Goal: Task Accomplishment & Management: Manage account settings

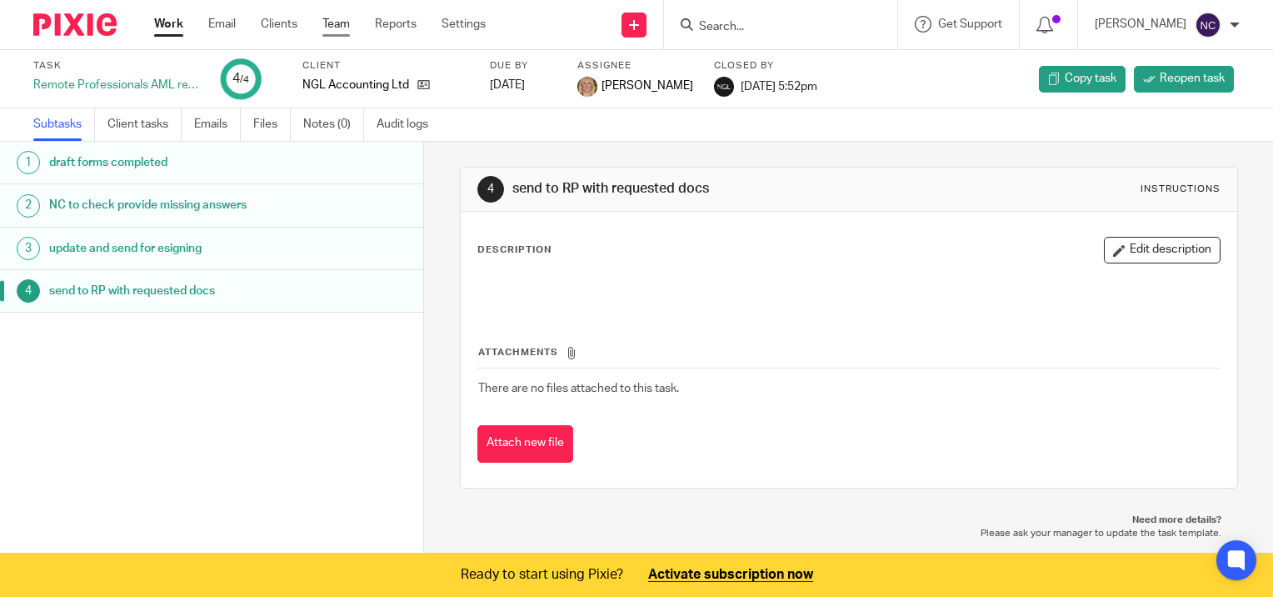
click at [338, 22] on link "Team" at bounding box center [337, 24] width 28 height 17
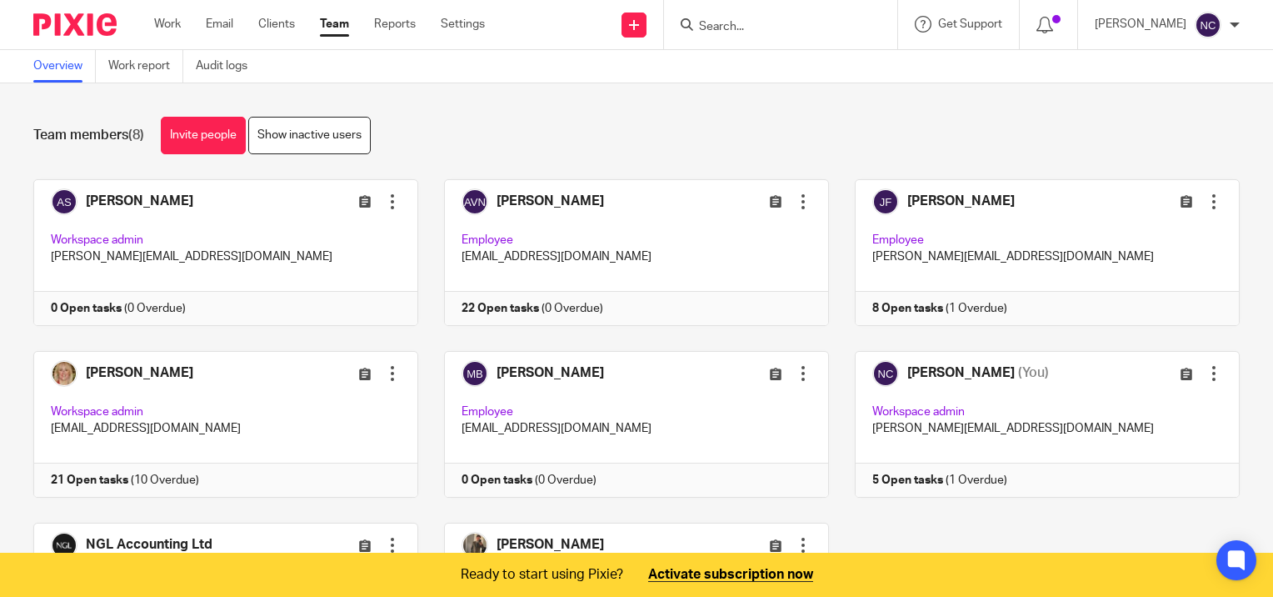
scroll to position [167, 0]
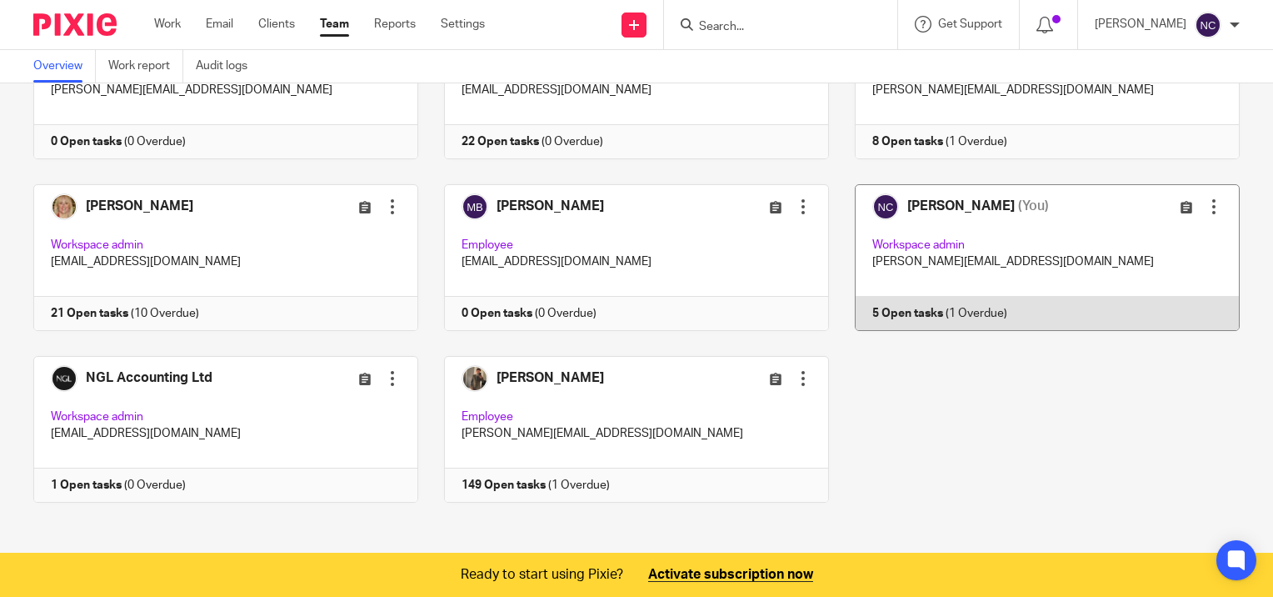
click at [918, 305] on link at bounding box center [1034, 257] width 411 height 147
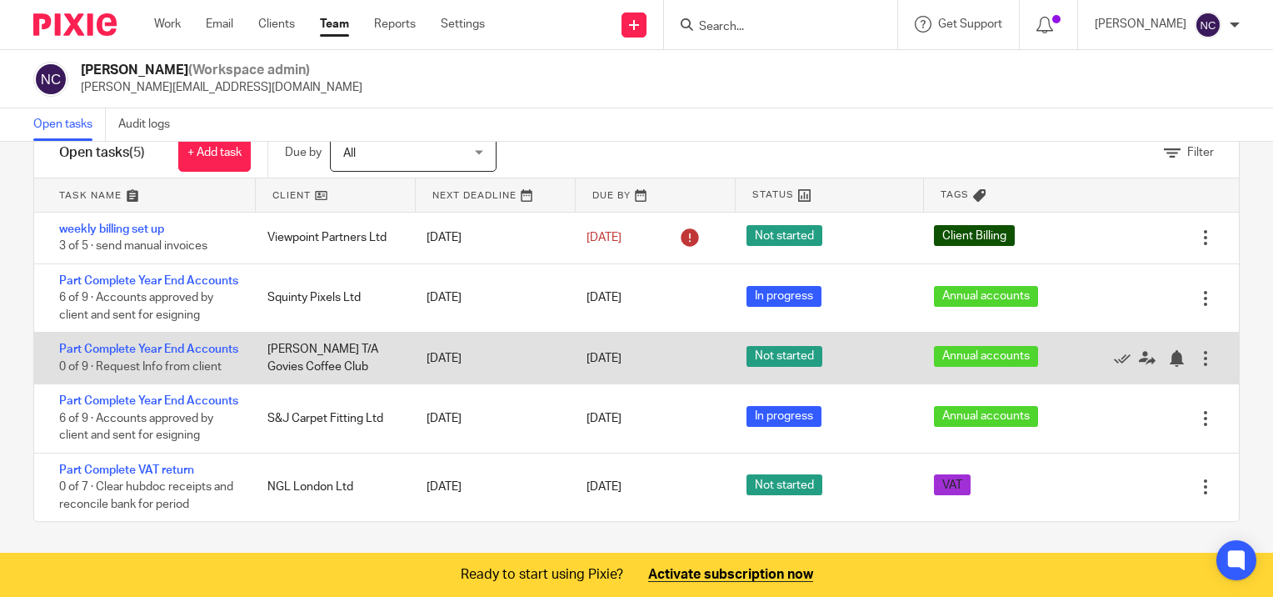
scroll to position [100, 0]
click at [153, 333] on div "Part Complete Year End Accounts 0 of 9 · Request Info from client" at bounding box center [142, 358] width 217 height 51
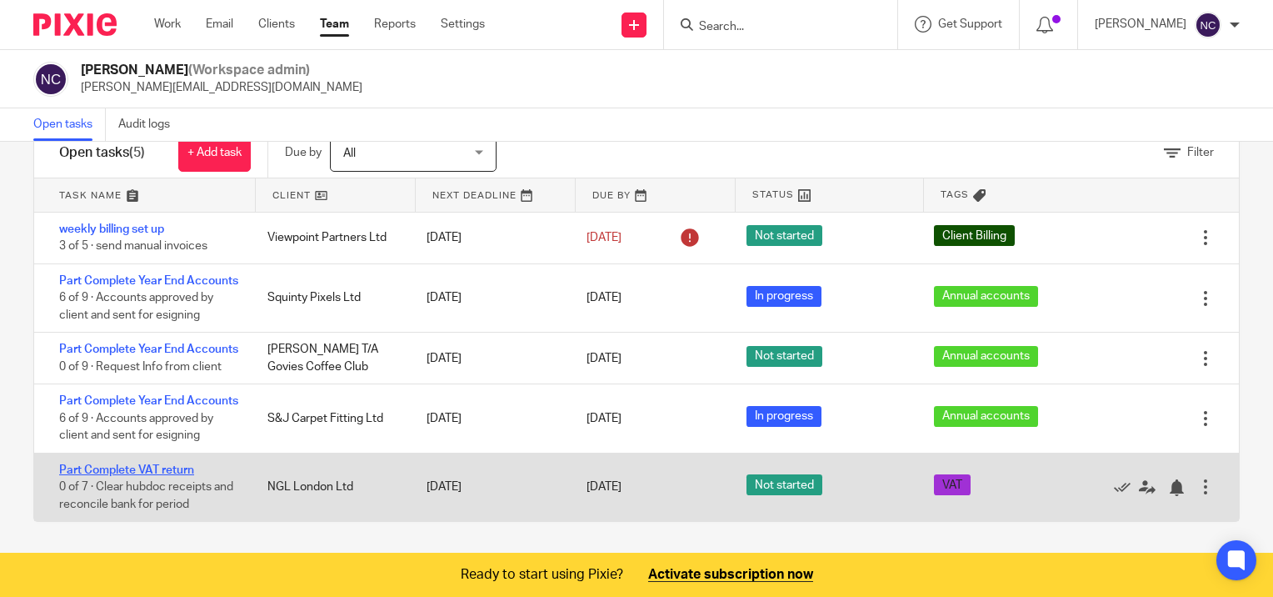
click at [192, 468] on link "Part Complete VAT return" at bounding box center [126, 470] width 135 height 12
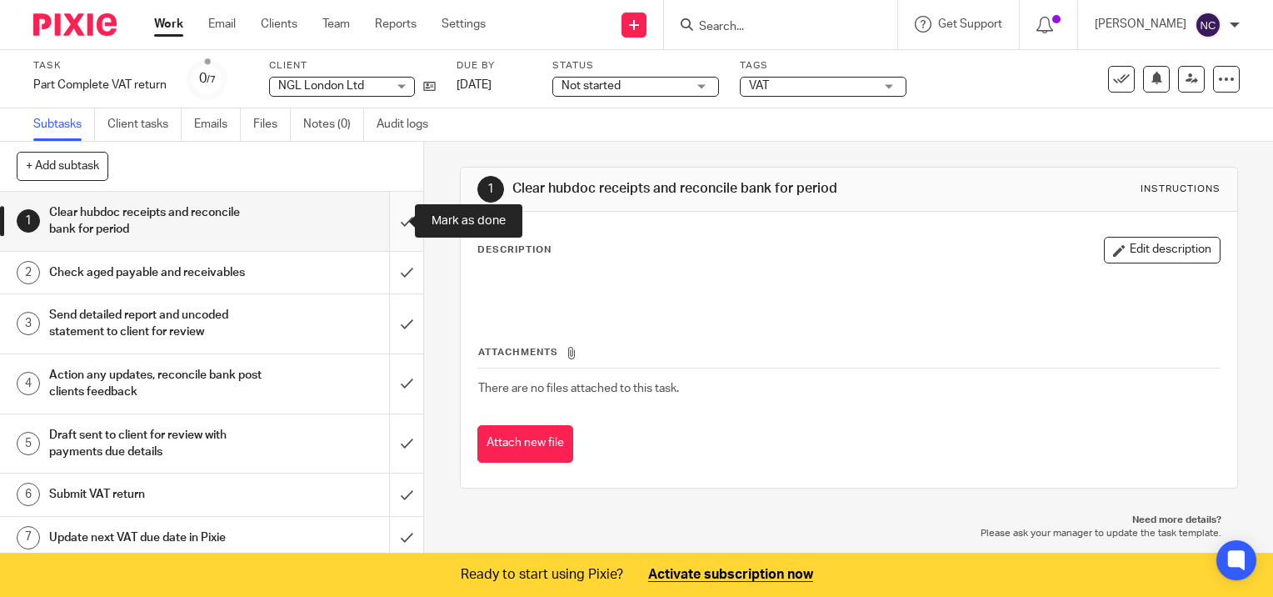
click at [385, 227] on input "submit" at bounding box center [211, 221] width 423 height 59
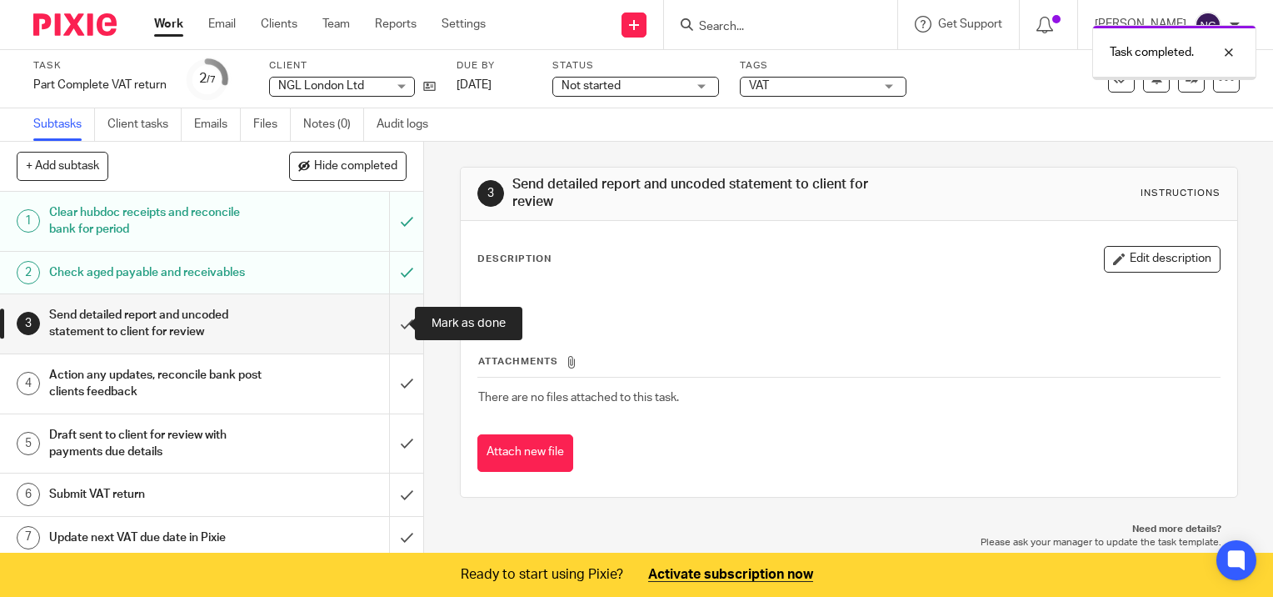
click at [393, 323] on input "submit" at bounding box center [211, 323] width 423 height 59
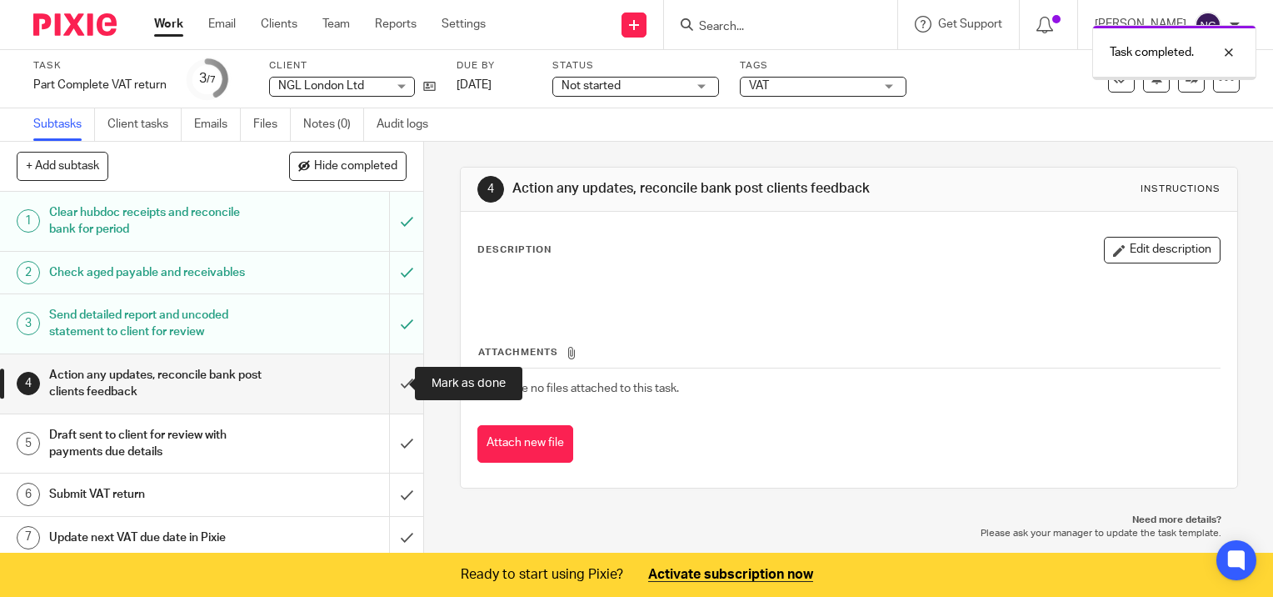
click at [389, 385] on input "submit" at bounding box center [211, 383] width 423 height 59
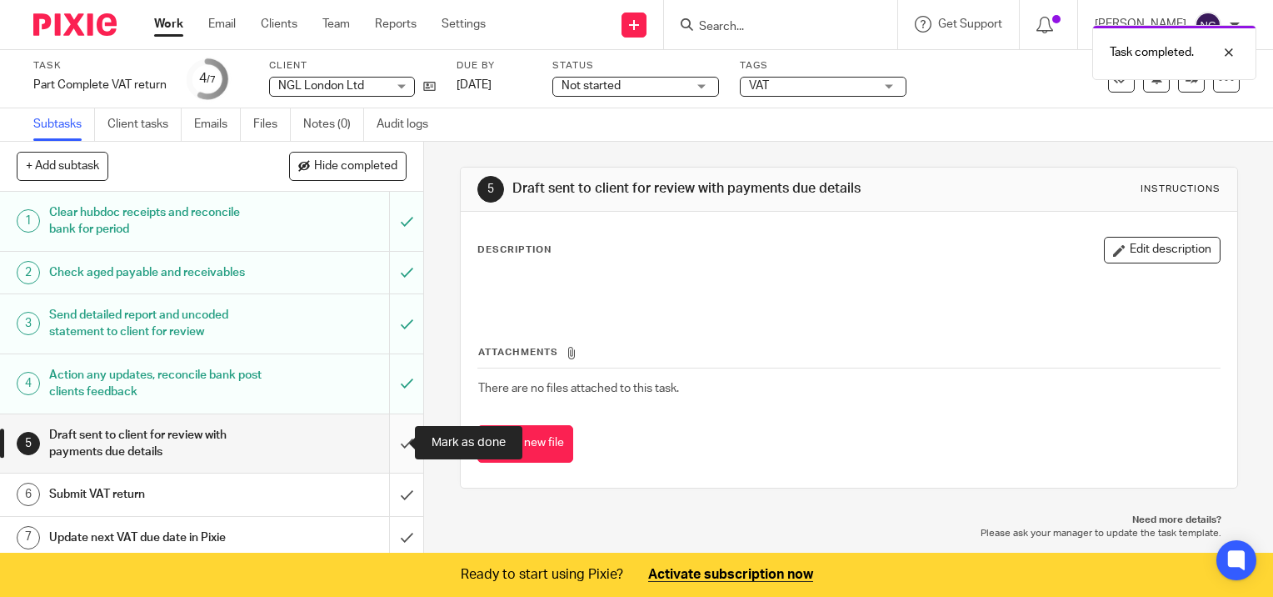
click at [387, 438] on input "submit" at bounding box center [211, 443] width 423 height 59
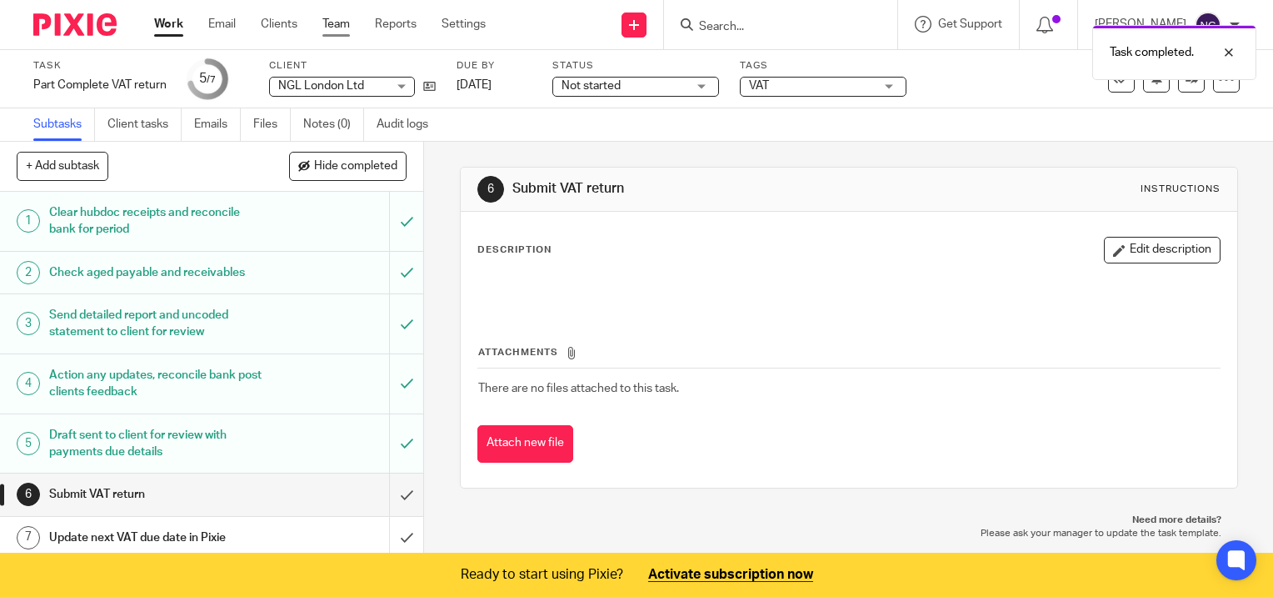
click at [343, 22] on link "Team" at bounding box center [337, 24] width 28 height 17
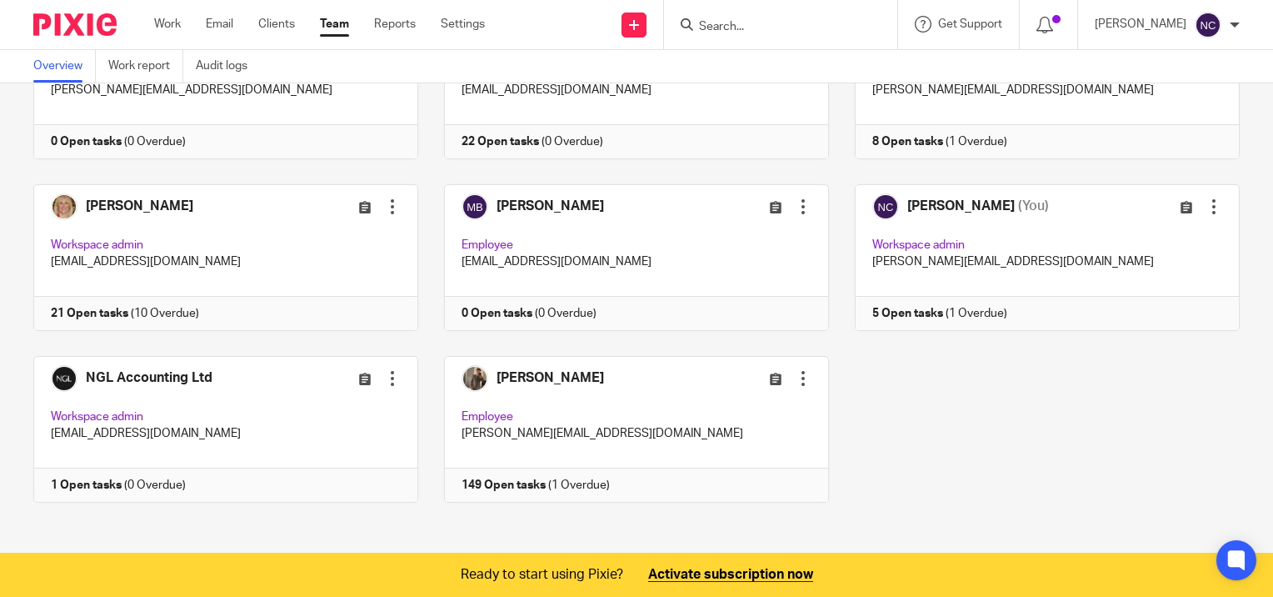
scroll to position [170, 0]
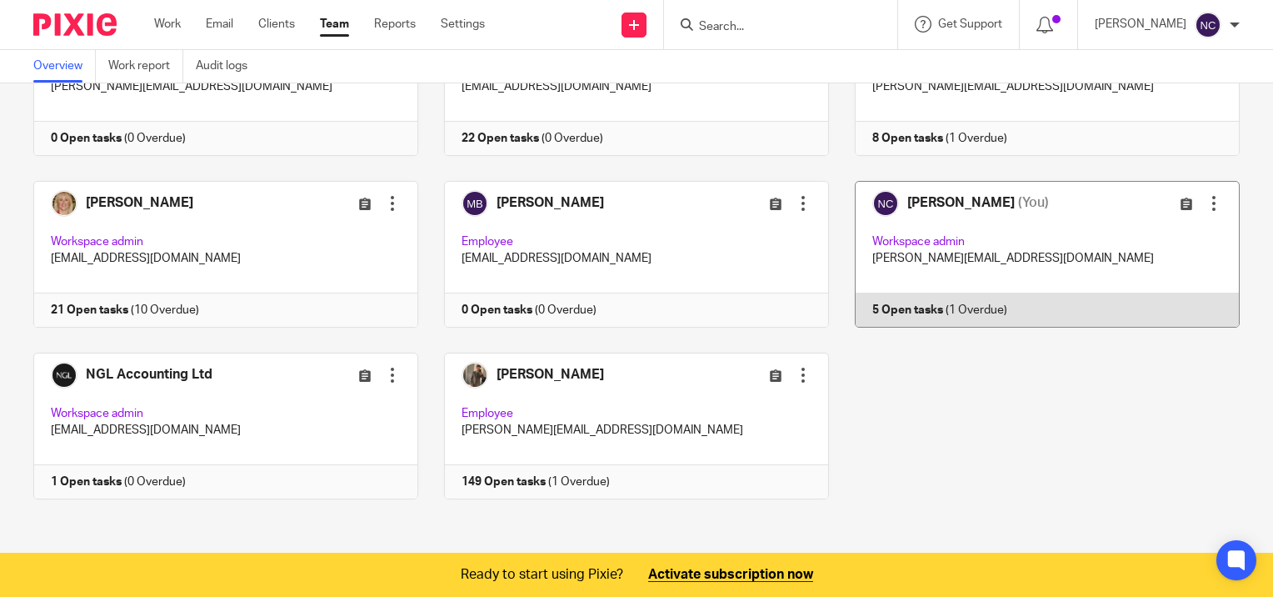
click at [910, 313] on link at bounding box center [1034, 254] width 411 height 147
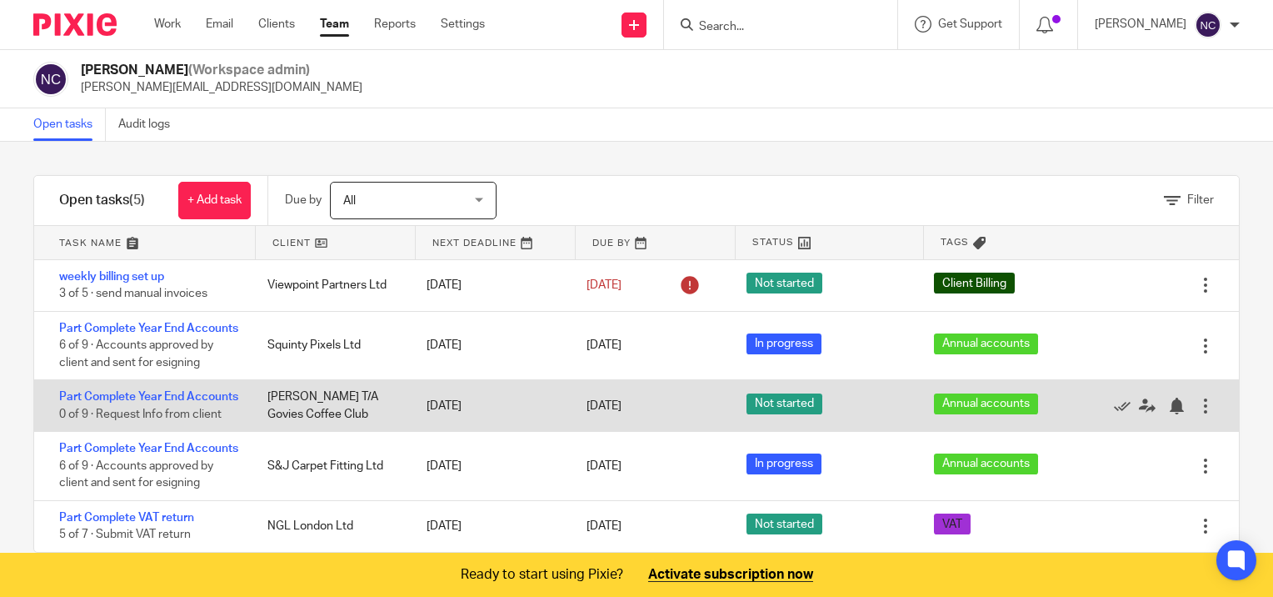
scroll to position [82, 0]
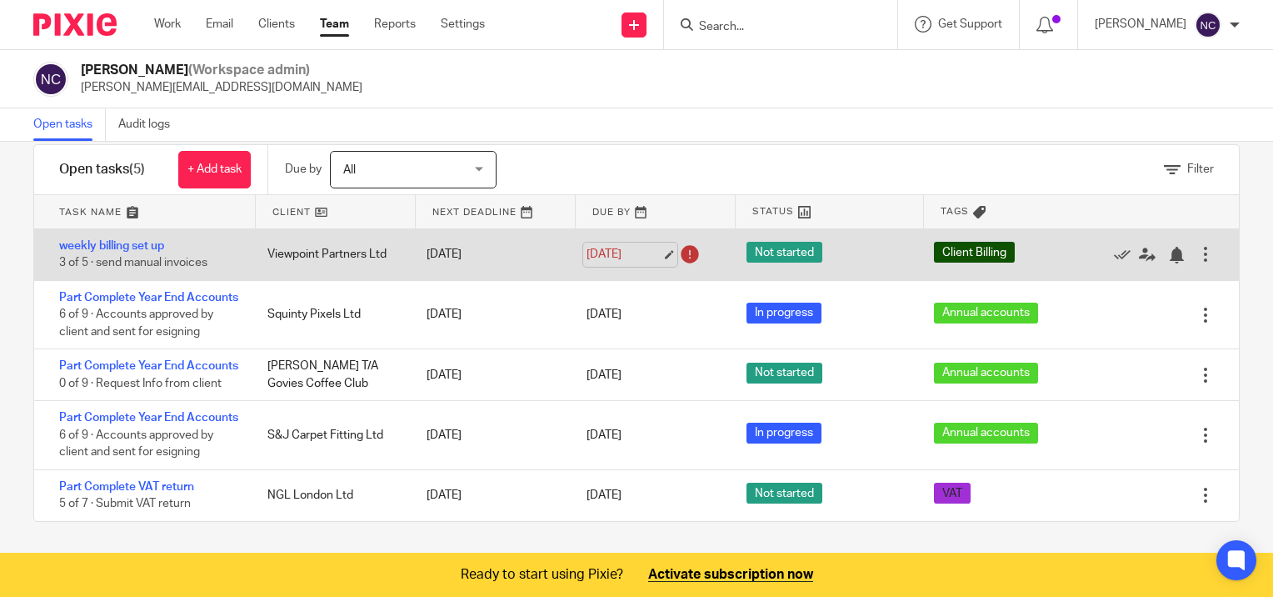
click at [597, 246] on link "[DATE]" at bounding box center [624, 255] width 75 height 18
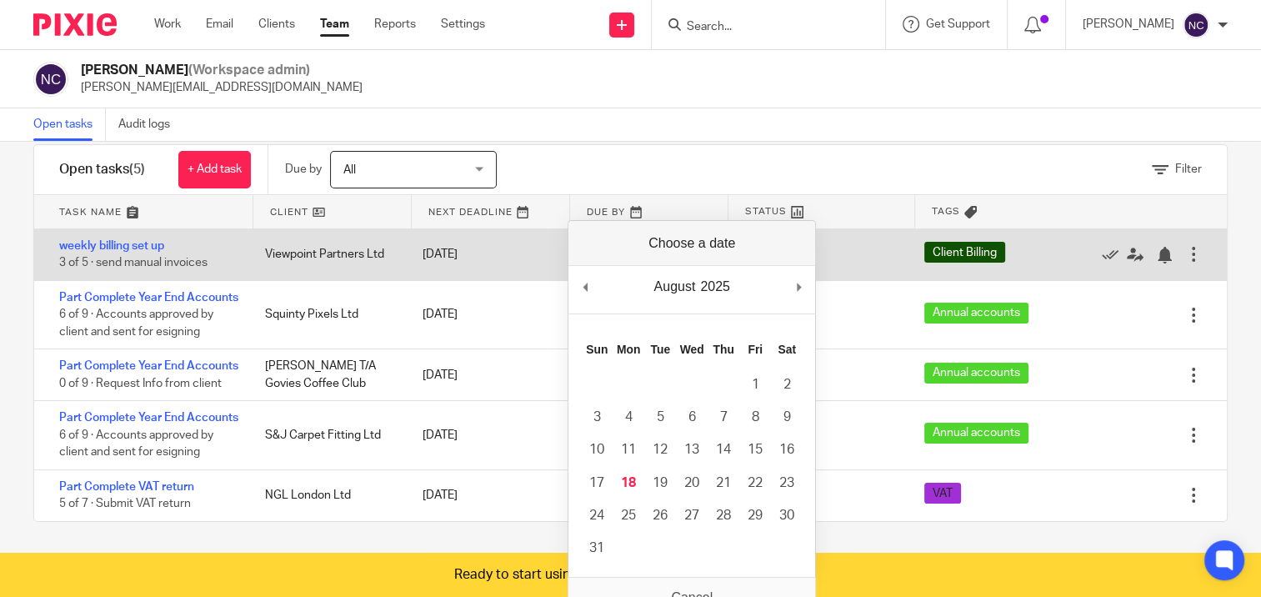
click at [1185, 246] on div at bounding box center [1193, 254] width 17 height 17
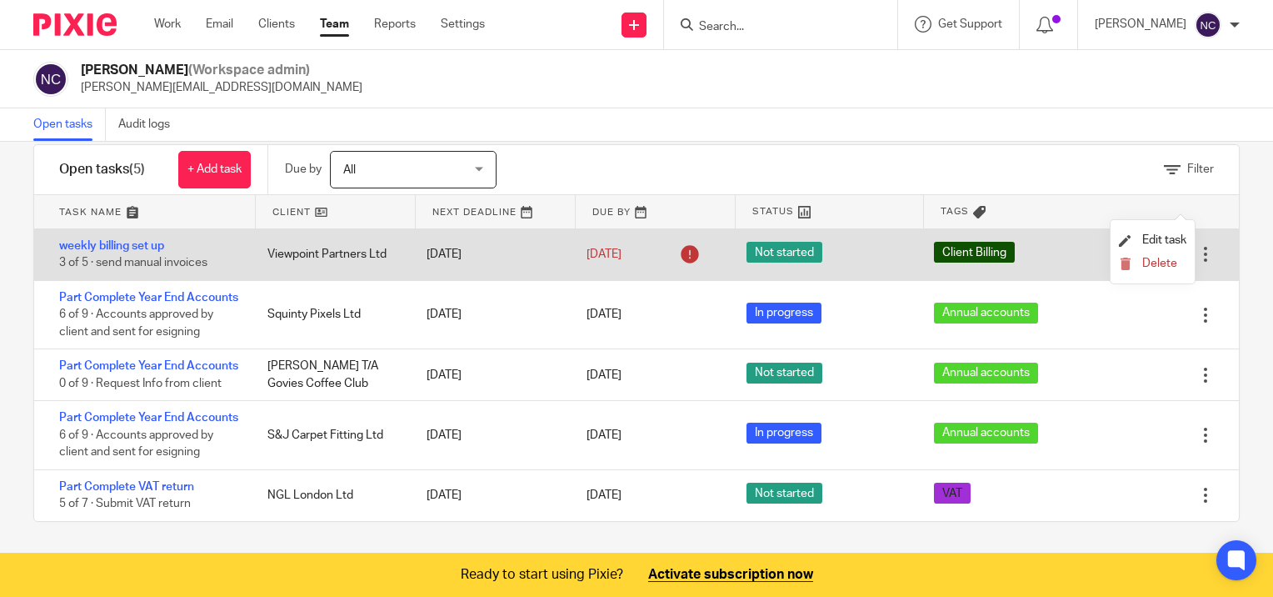
click at [253, 238] on div "Viewpoint Partners Ltd" at bounding box center [331, 254] width 160 height 33
click at [132, 240] on link "weekly billing set up" at bounding box center [111, 246] width 105 height 12
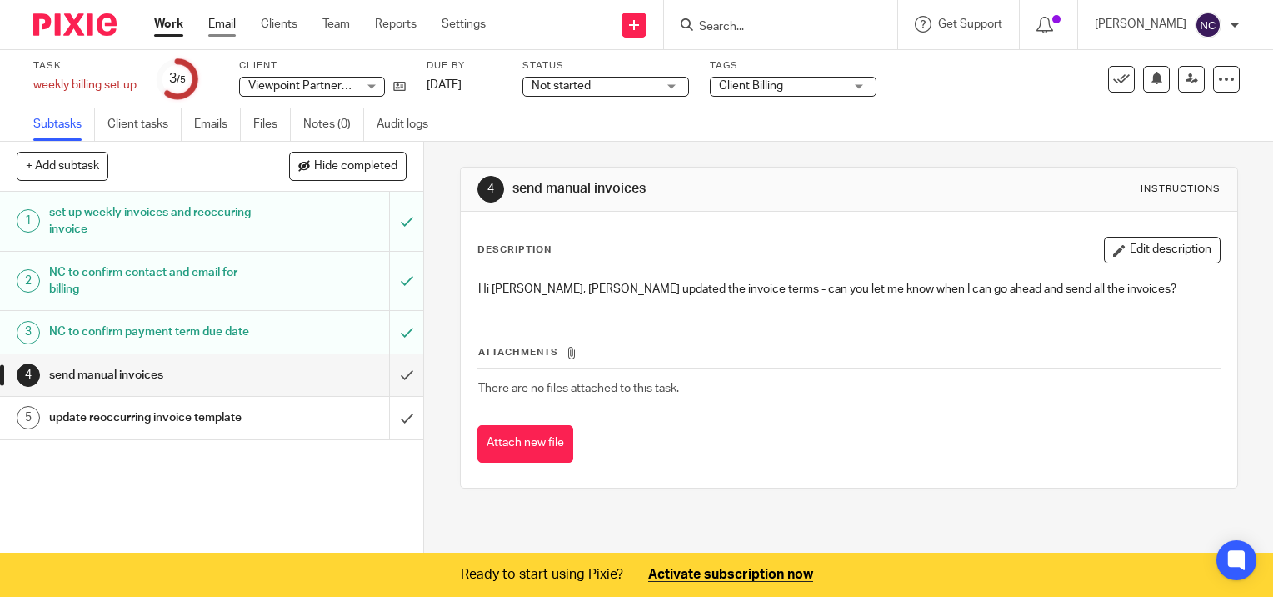
click at [220, 23] on link "Email" at bounding box center [222, 24] width 28 height 17
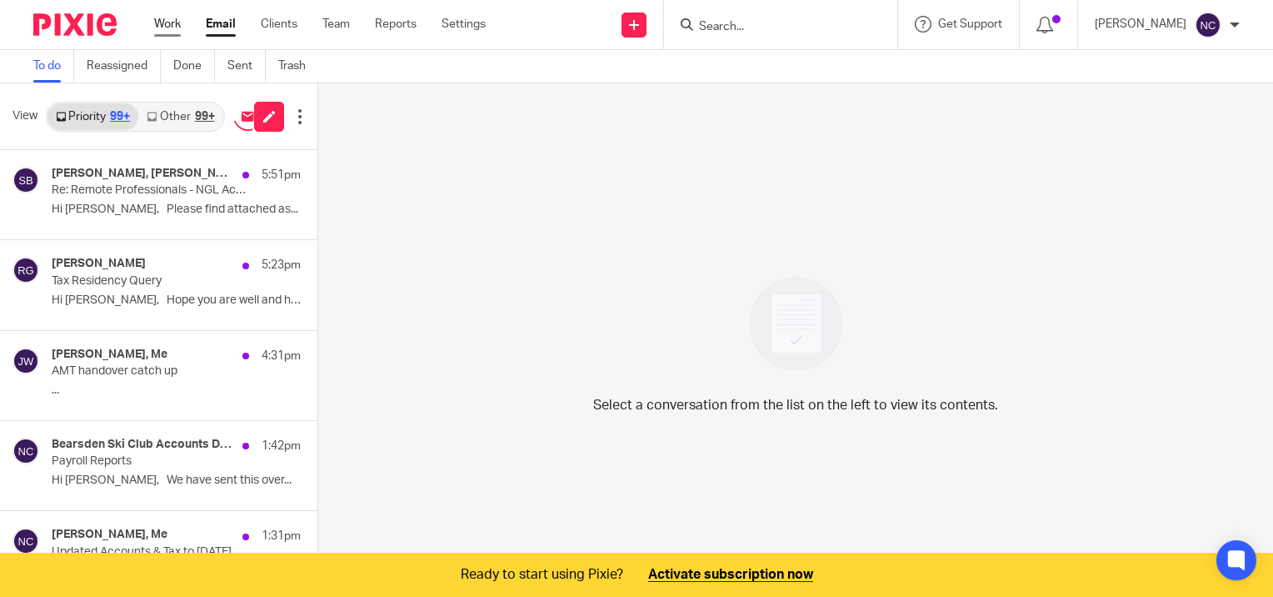
click at [173, 23] on link "Work" at bounding box center [167, 24] width 27 height 17
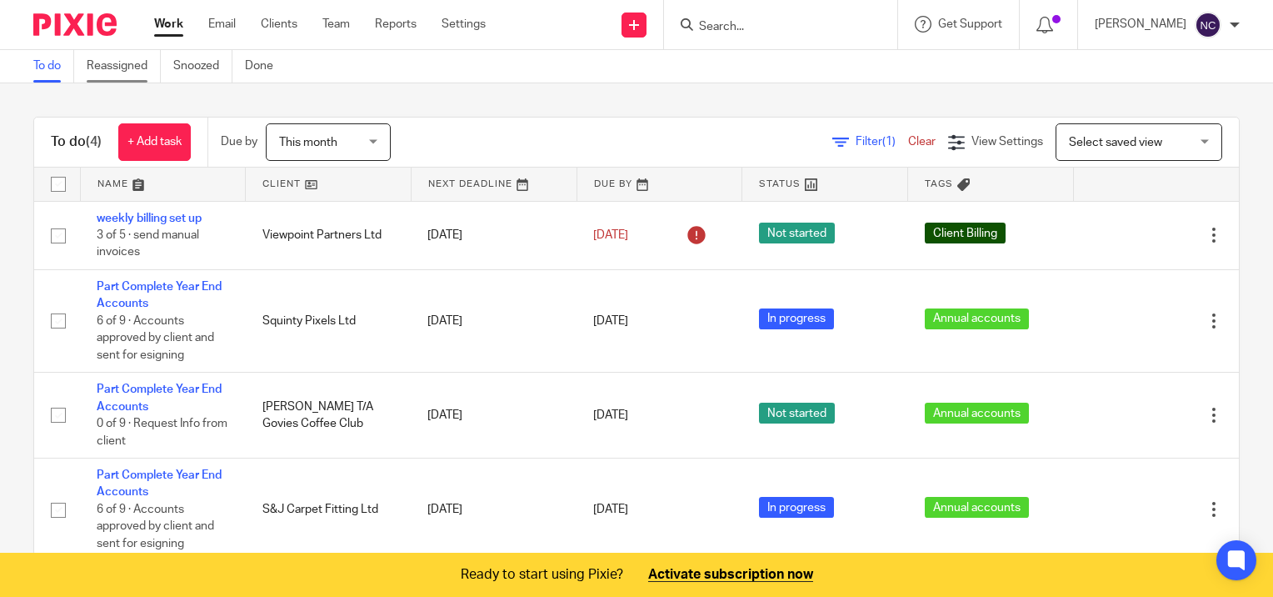
click at [134, 72] on link "Reassigned" at bounding box center [124, 66] width 74 height 33
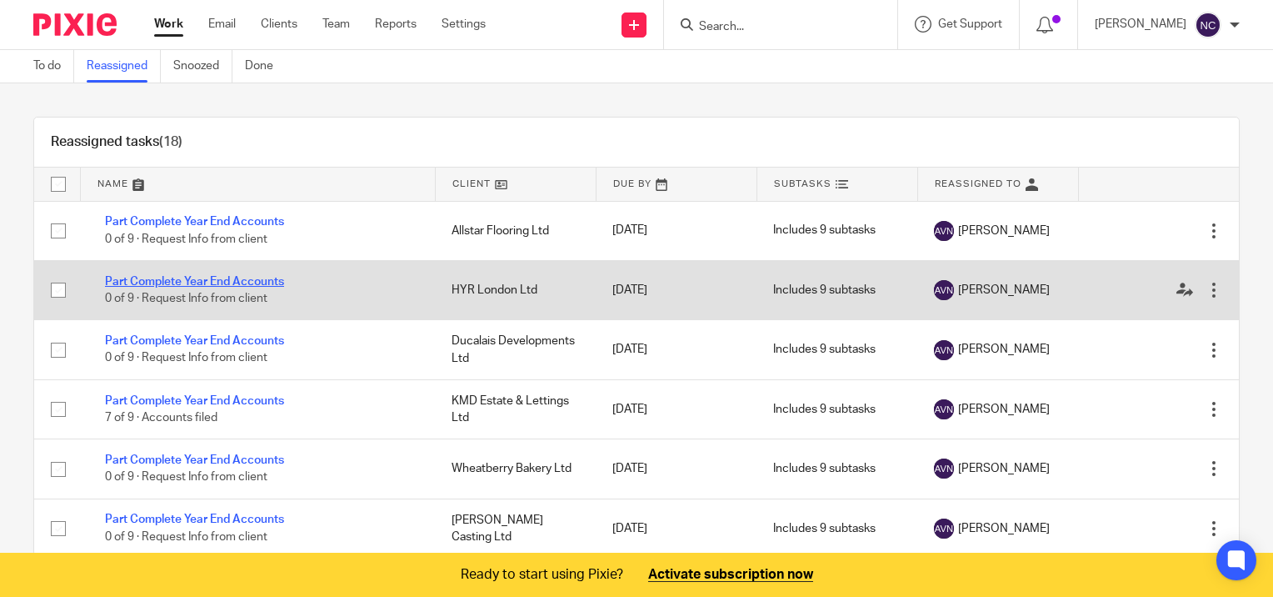
click at [169, 285] on link "Part Complete Year End Accounts" at bounding box center [194, 282] width 179 height 12
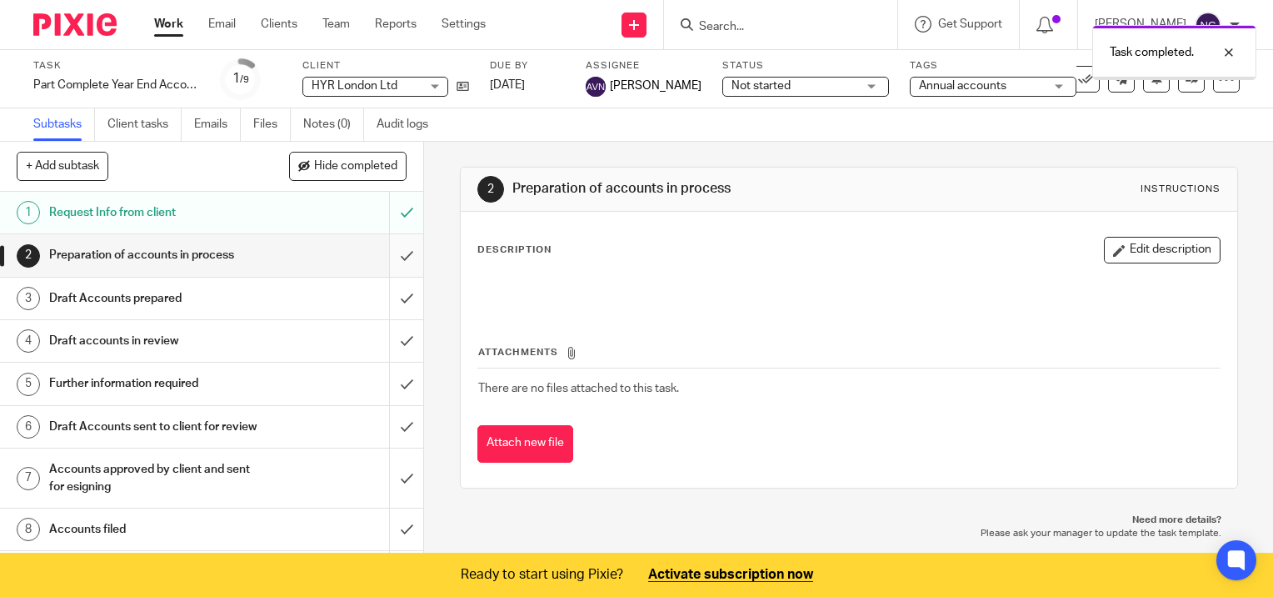
click at [390, 257] on input "submit" at bounding box center [211, 255] width 423 height 42
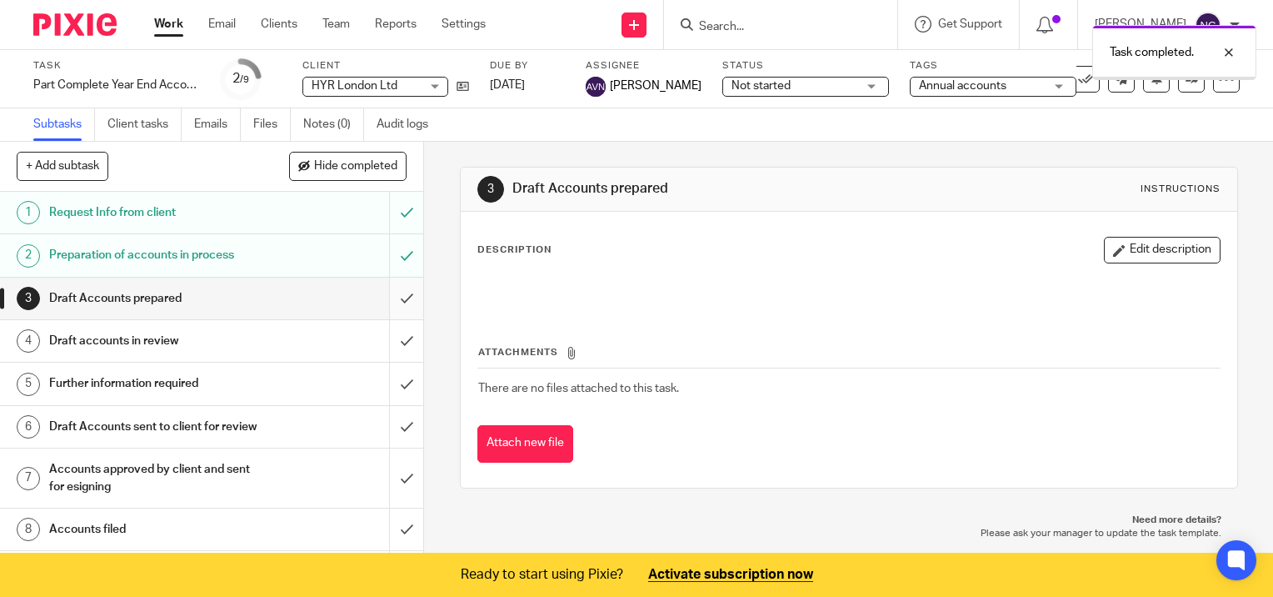
click at [383, 300] on input "submit" at bounding box center [211, 299] width 423 height 42
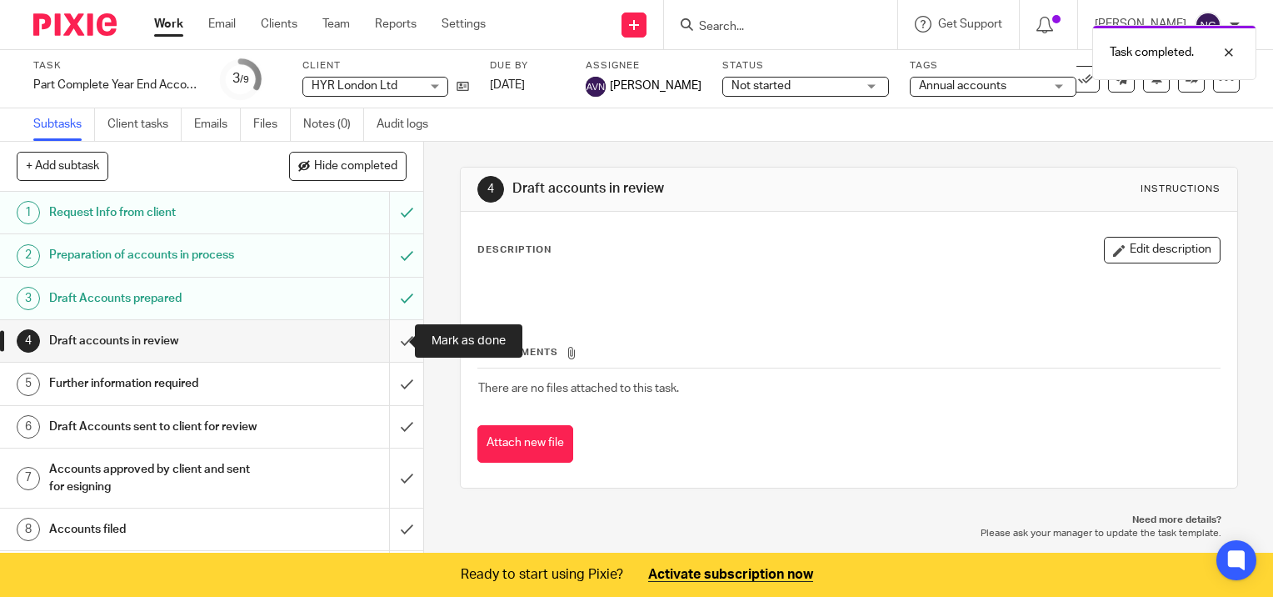
click at [390, 338] on input "submit" at bounding box center [211, 341] width 423 height 42
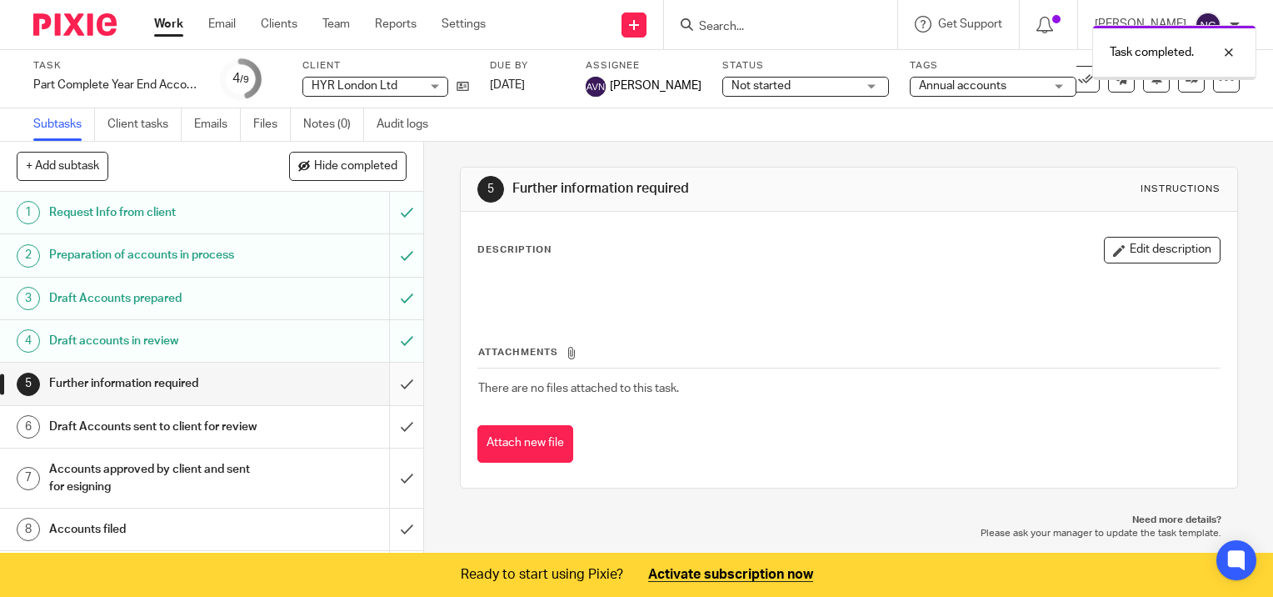
click at [390, 380] on input "submit" at bounding box center [211, 384] width 423 height 42
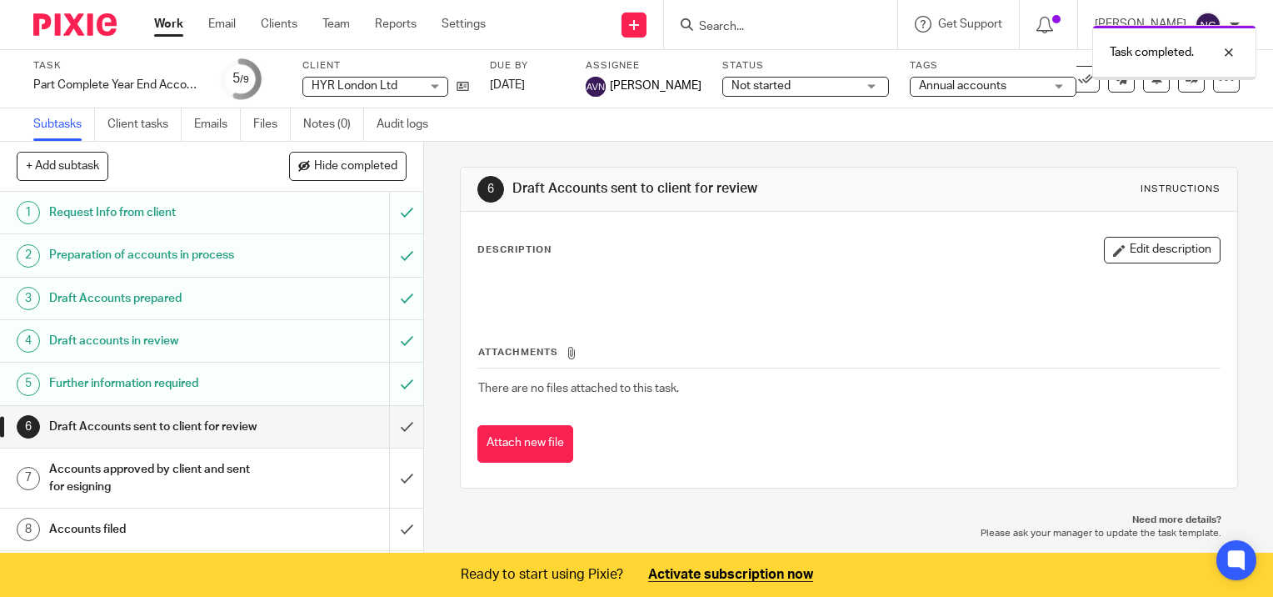
click at [604, 258] on div "Description Edit description" at bounding box center [849, 250] width 743 height 27
click at [515, 279] on div at bounding box center [849, 292] width 758 height 38
click at [1145, 251] on button "Edit description" at bounding box center [1162, 250] width 117 height 27
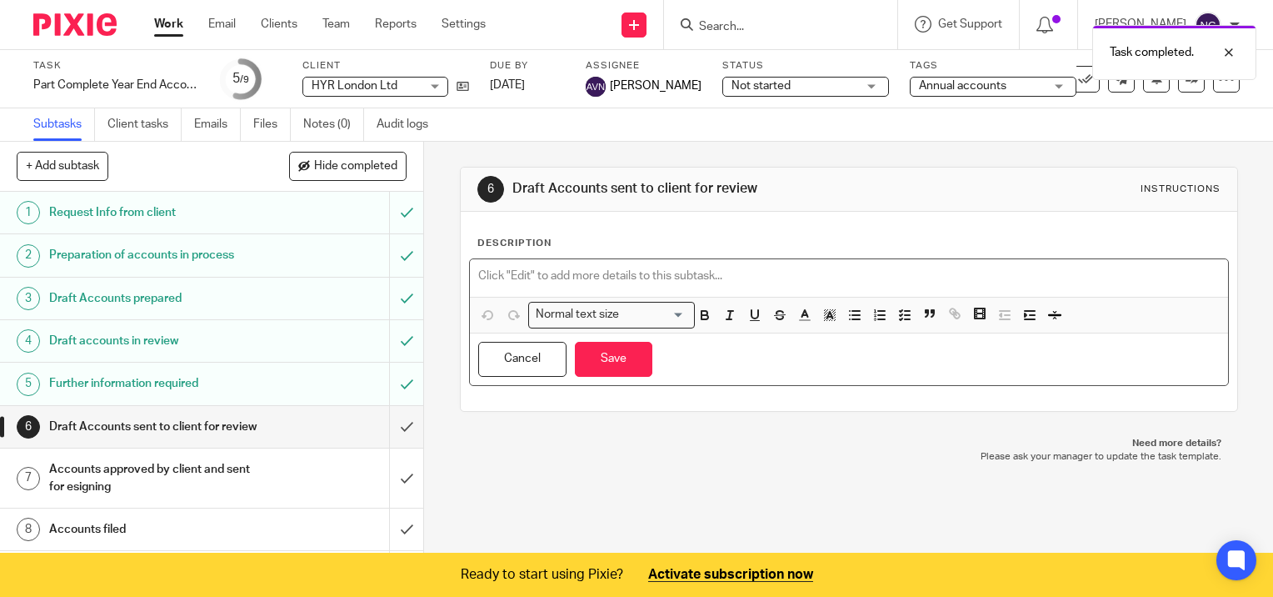
click at [555, 264] on div at bounding box center [849, 278] width 758 height 38
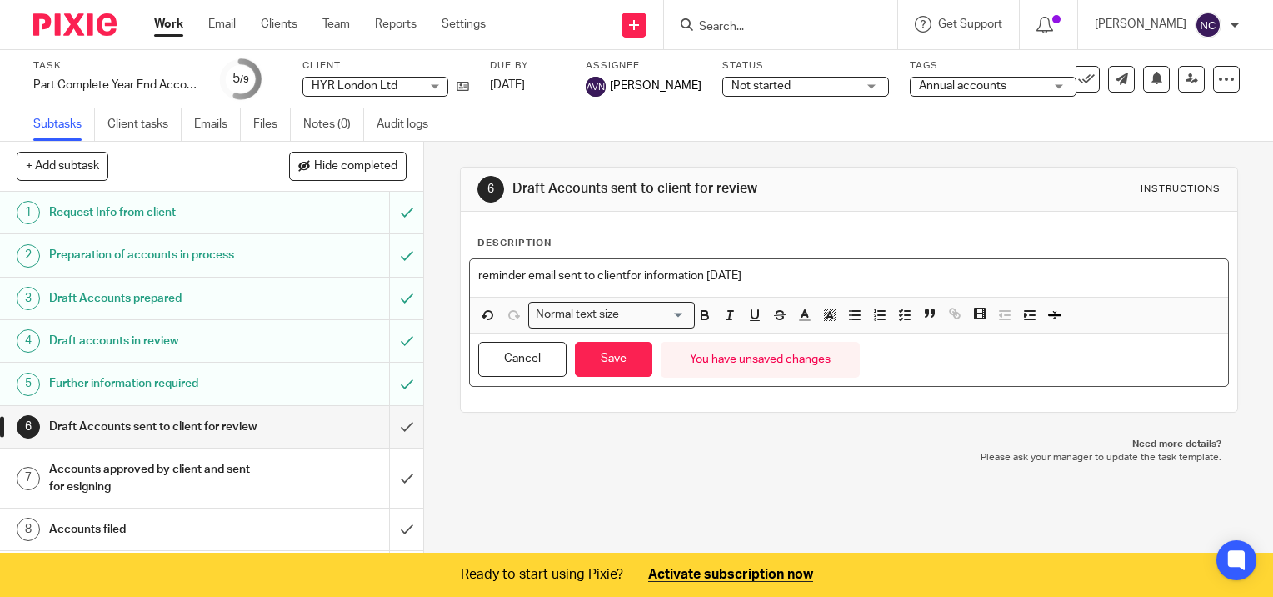
drag, startPoint x: 617, startPoint y: 270, endPoint x: 633, endPoint y: 289, distance: 25.4
click at [618, 270] on p "reminder email sent to clientfor information 15/08/2025" at bounding box center [849, 276] width 742 height 17
drag, startPoint x: 621, startPoint y: 277, endPoint x: 638, endPoint y: 281, distance: 18.0
click at [622, 277] on p "reminder email sent to clientfor information 15/08/2025" at bounding box center [849, 276] width 742 height 17
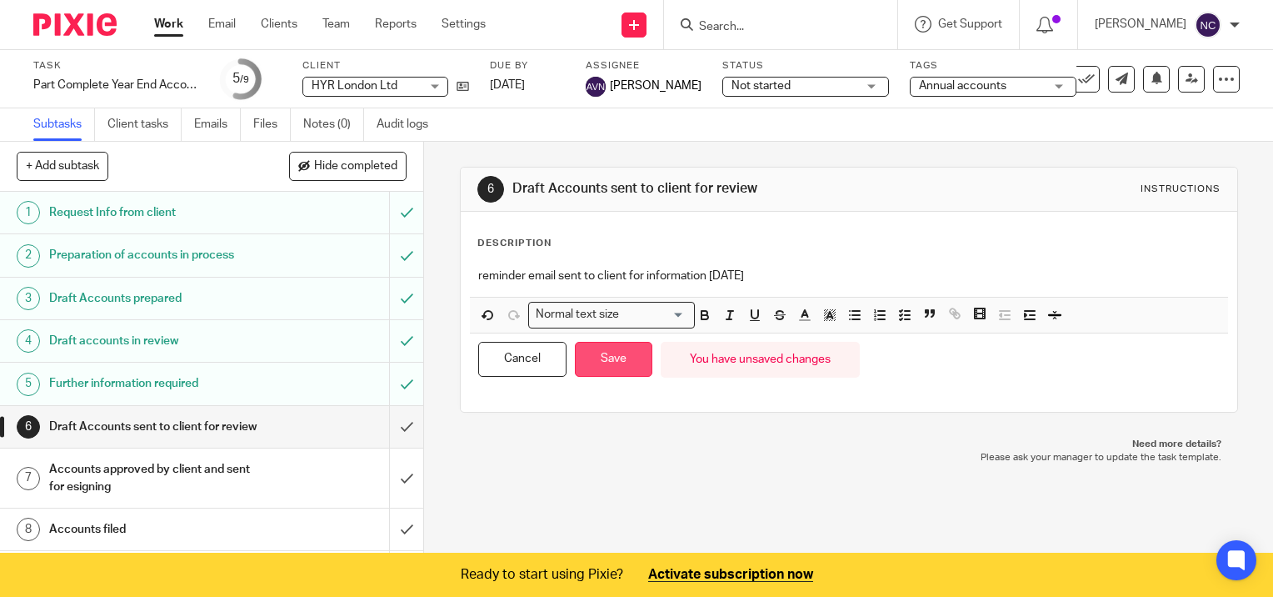
click at [619, 358] on button "Save" at bounding box center [614, 360] width 78 height 36
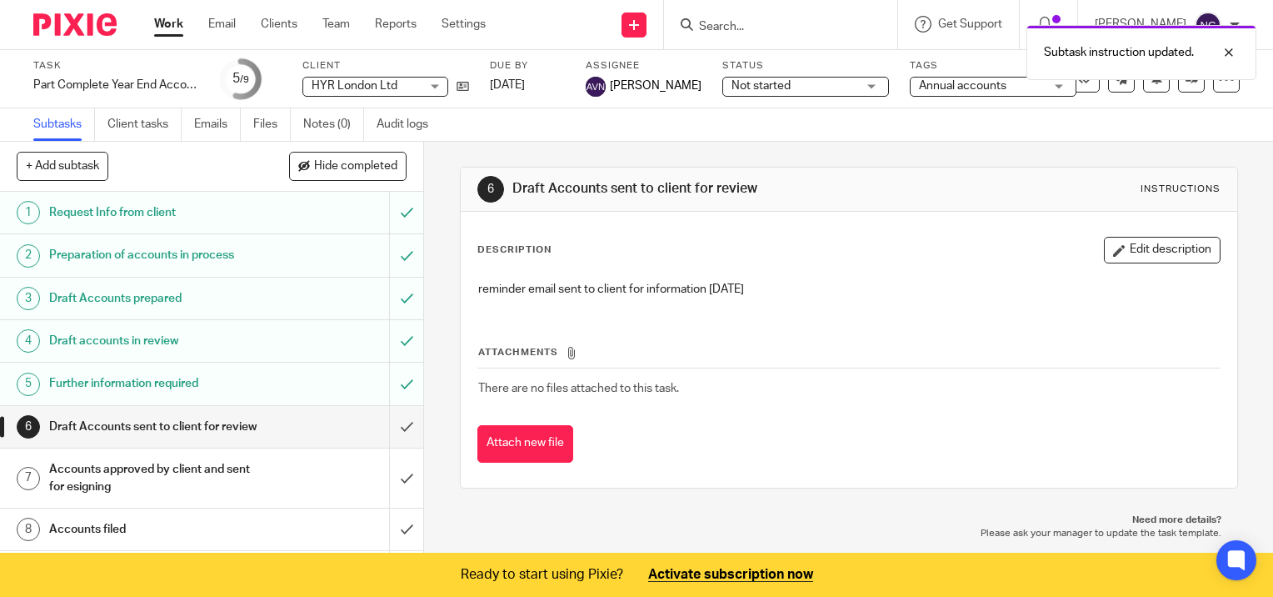
click at [171, 23] on link "Work" at bounding box center [168, 24] width 29 height 17
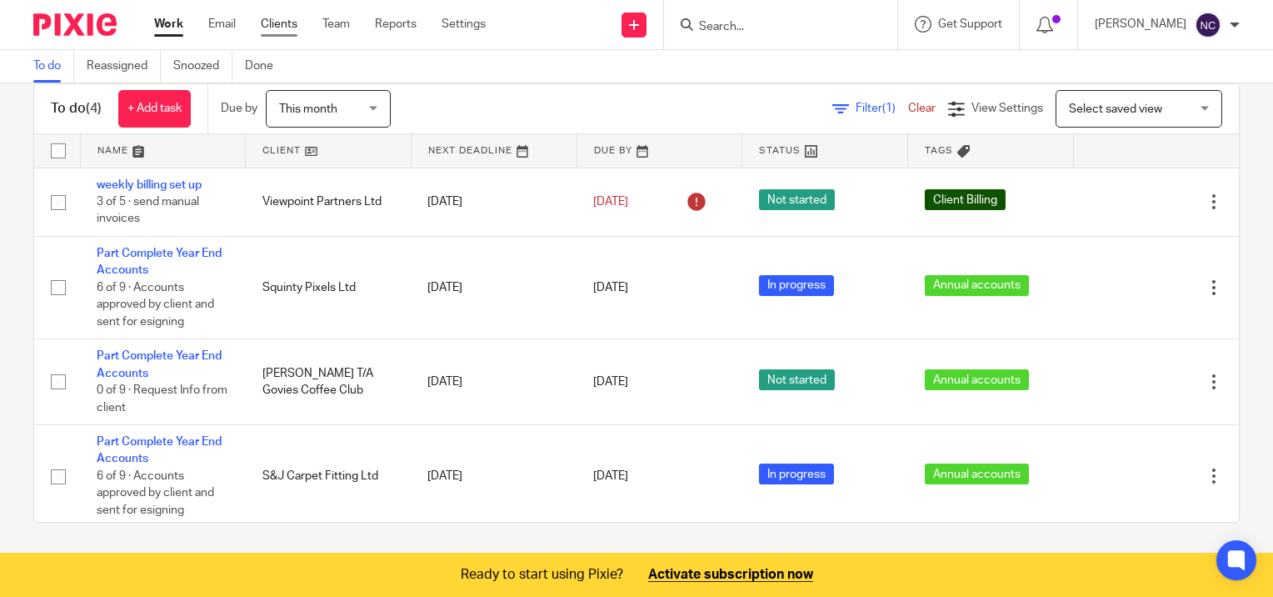
click at [268, 25] on link "Clients" at bounding box center [279, 24] width 37 height 17
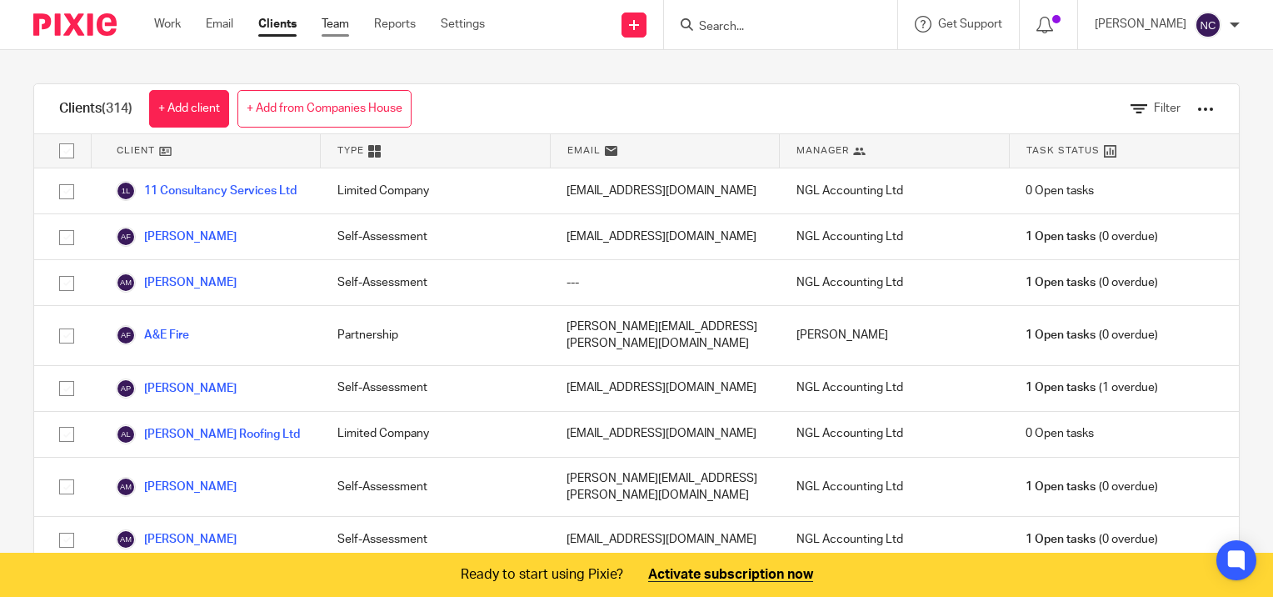
click at [338, 22] on link "Team" at bounding box center [336, 24] width 28 height 17
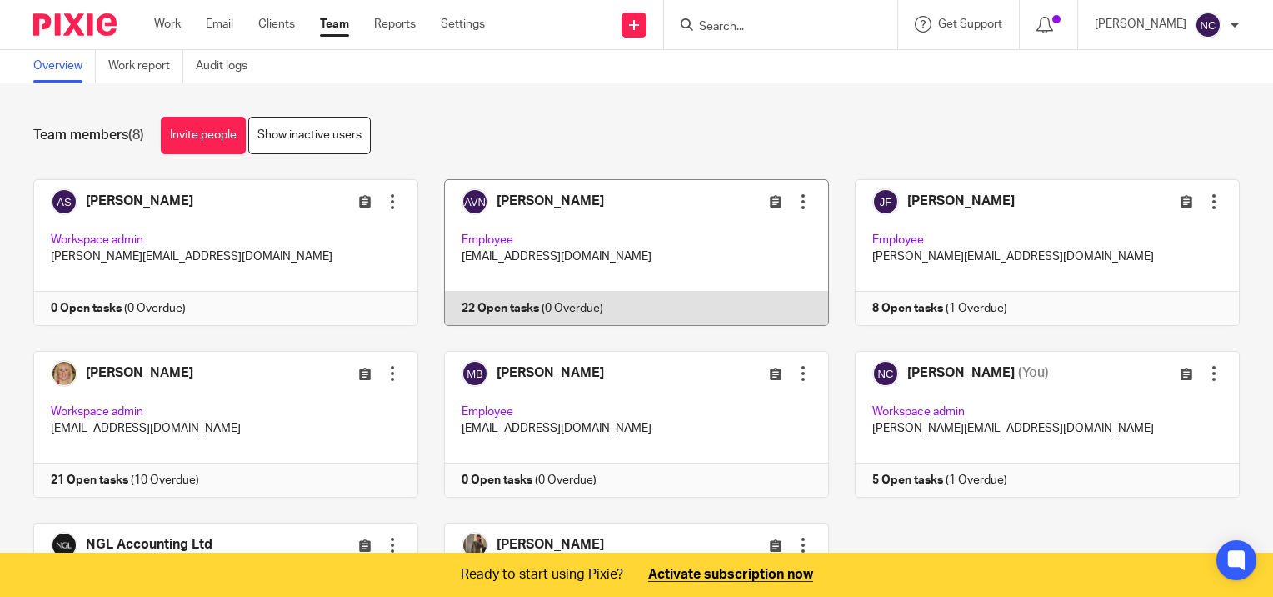
click at [467, 304] on link at bounding box center [623, 252] width 411 height 147
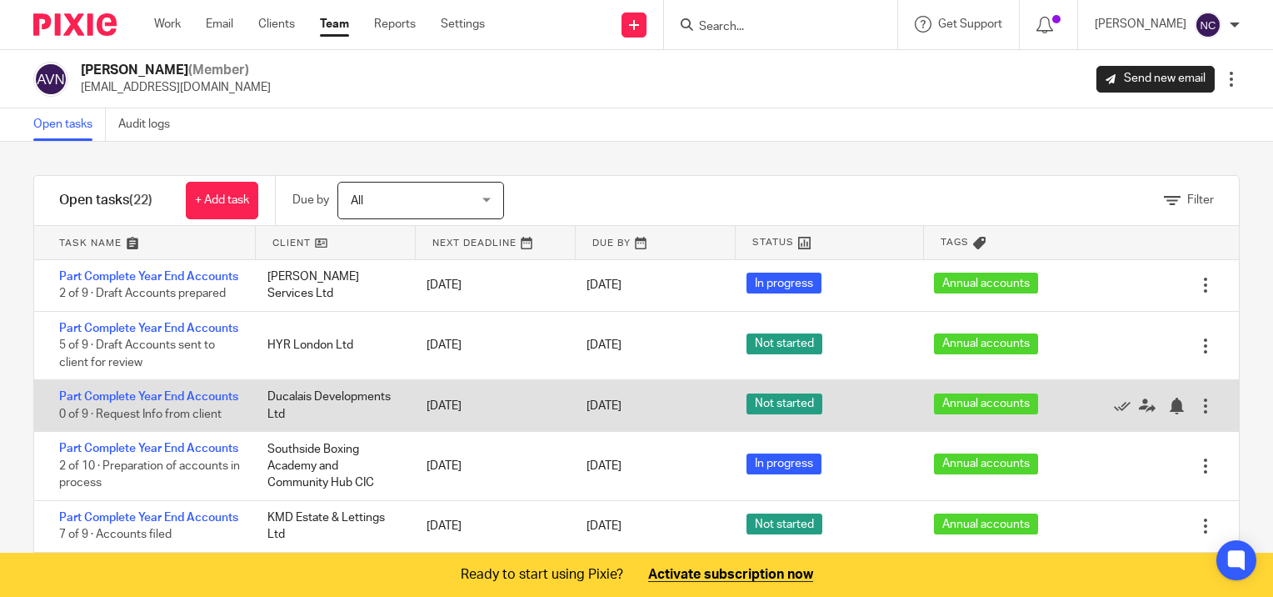
scroll to position [83, 0]
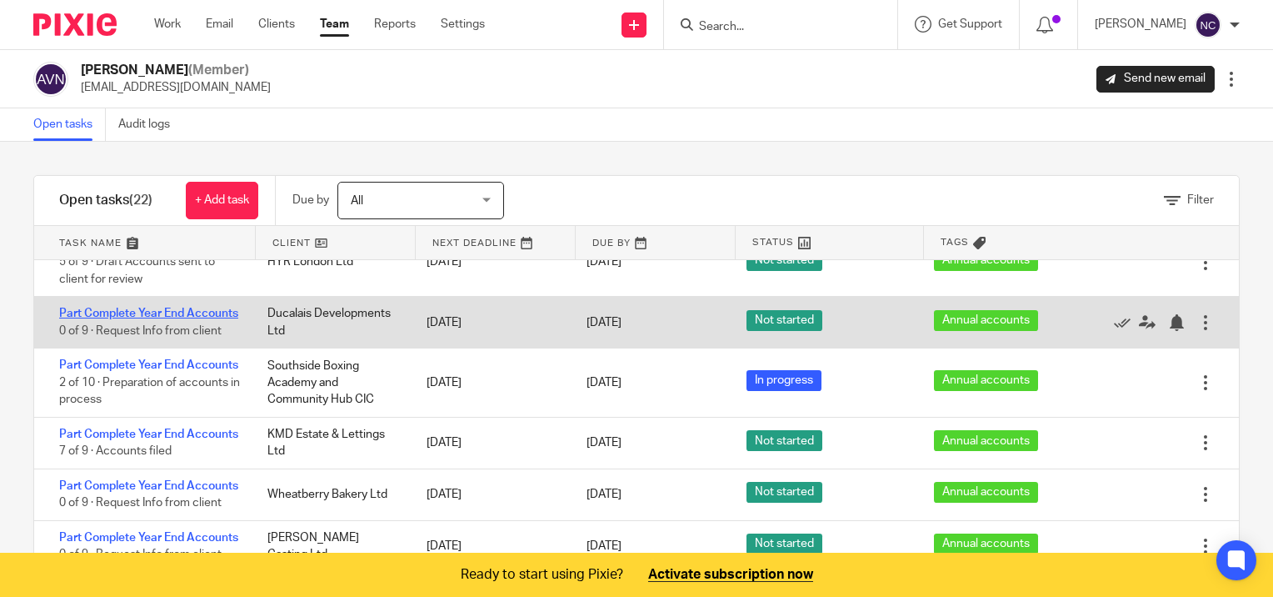
click at [92, 319] on link "Part Complete Year End Accounts" at bounding box center [148, 314] width 179 height 12
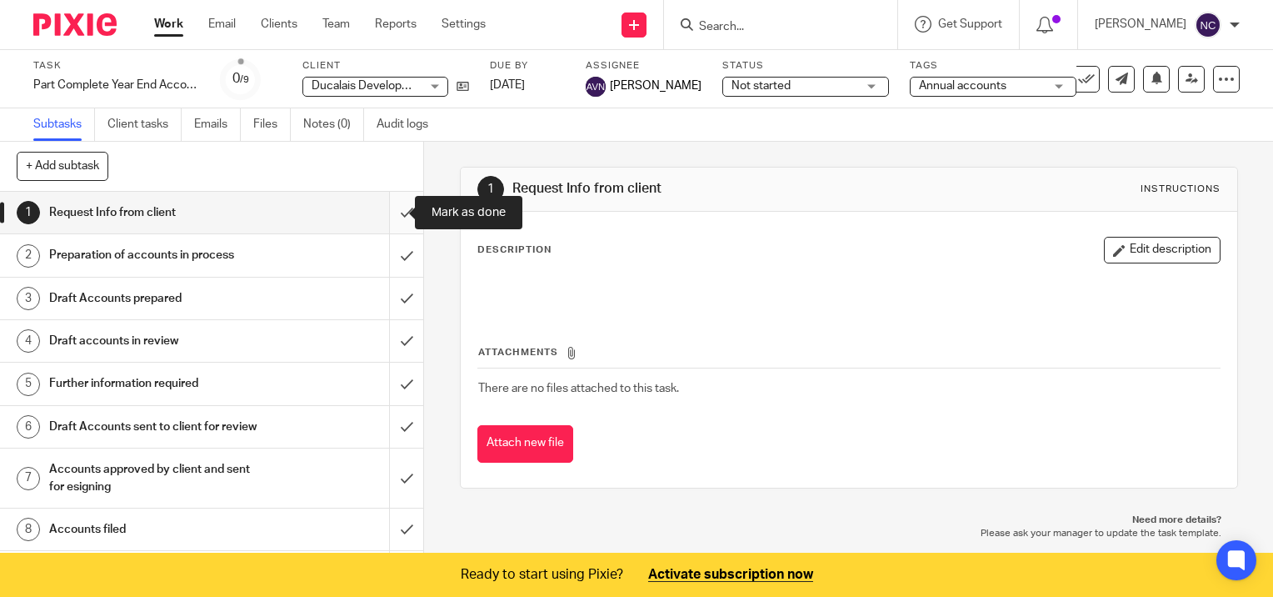
click at [381, 210] on input "submit" at bounding box center [211, 213] width 423 height 42
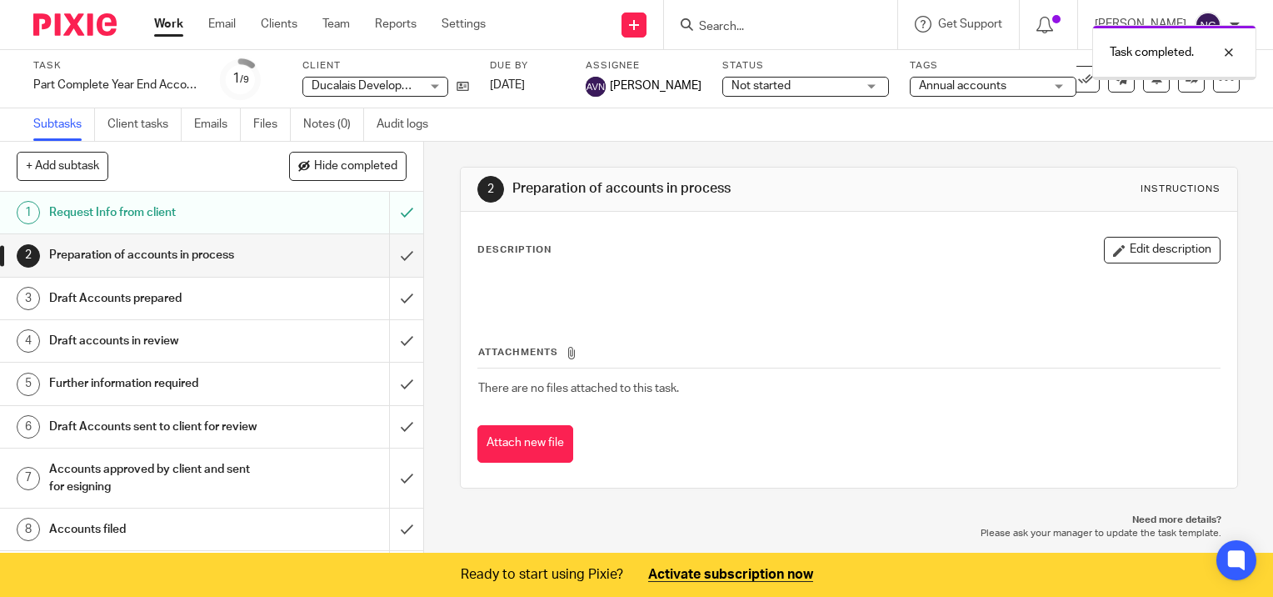
click at [400, 253] on input "submit" at bounding box center [211, 255] width 423 height 42
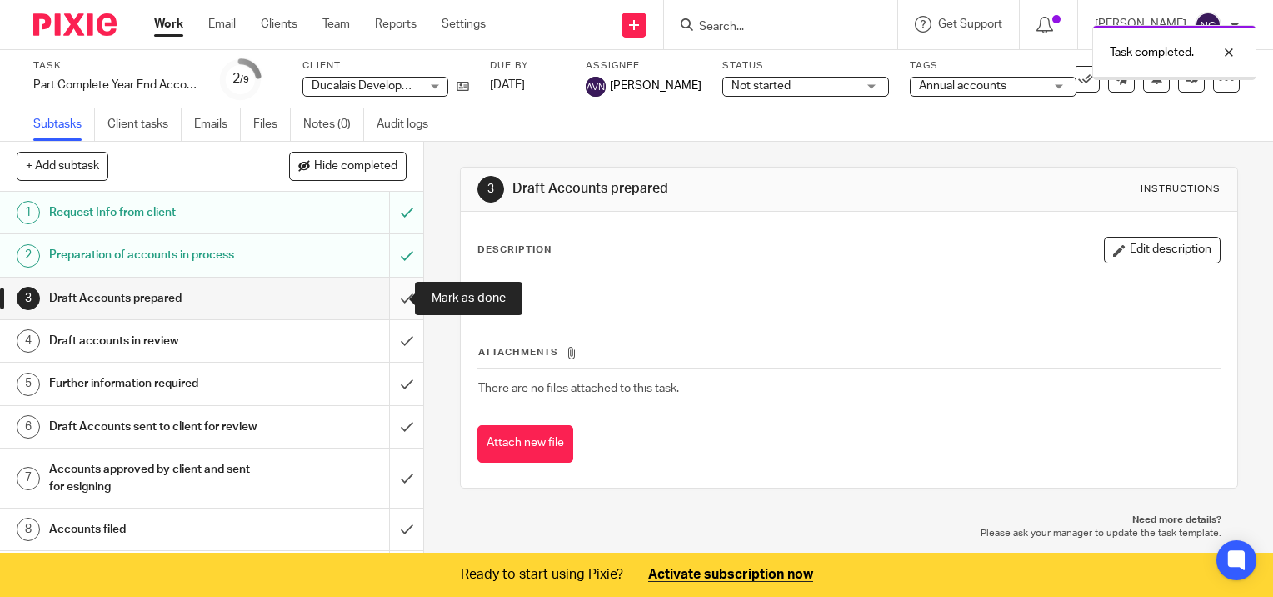
click at [388, 296] on input "submit" at bounding box center [211, 299] width 423 height 42
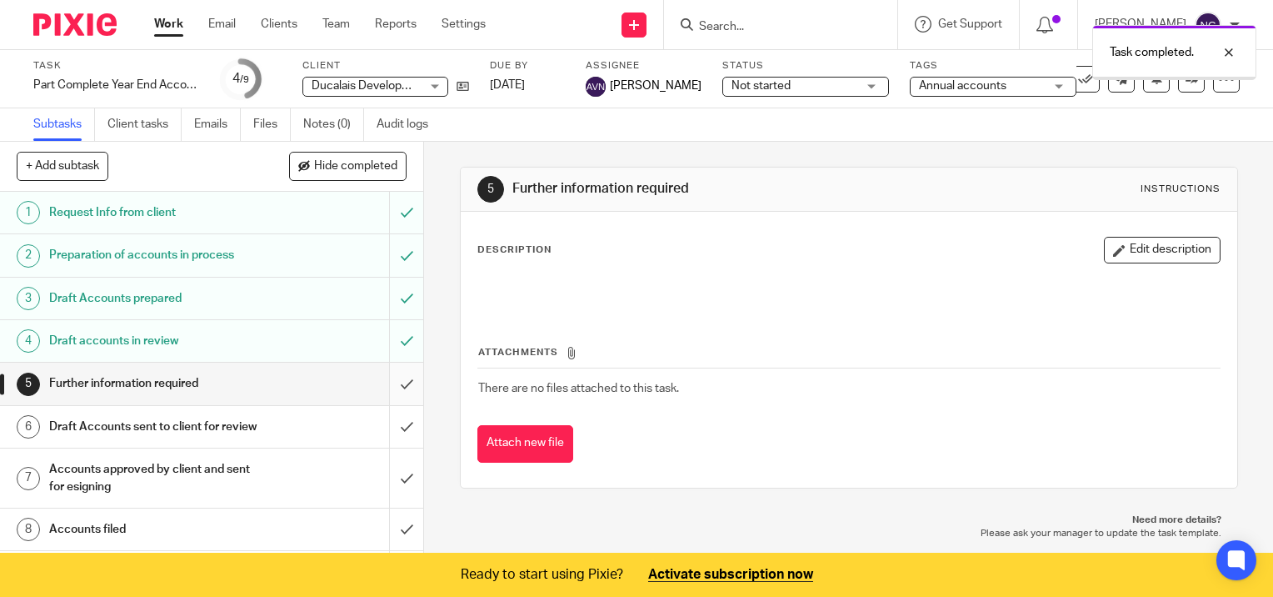
scroll to position [53, 0]
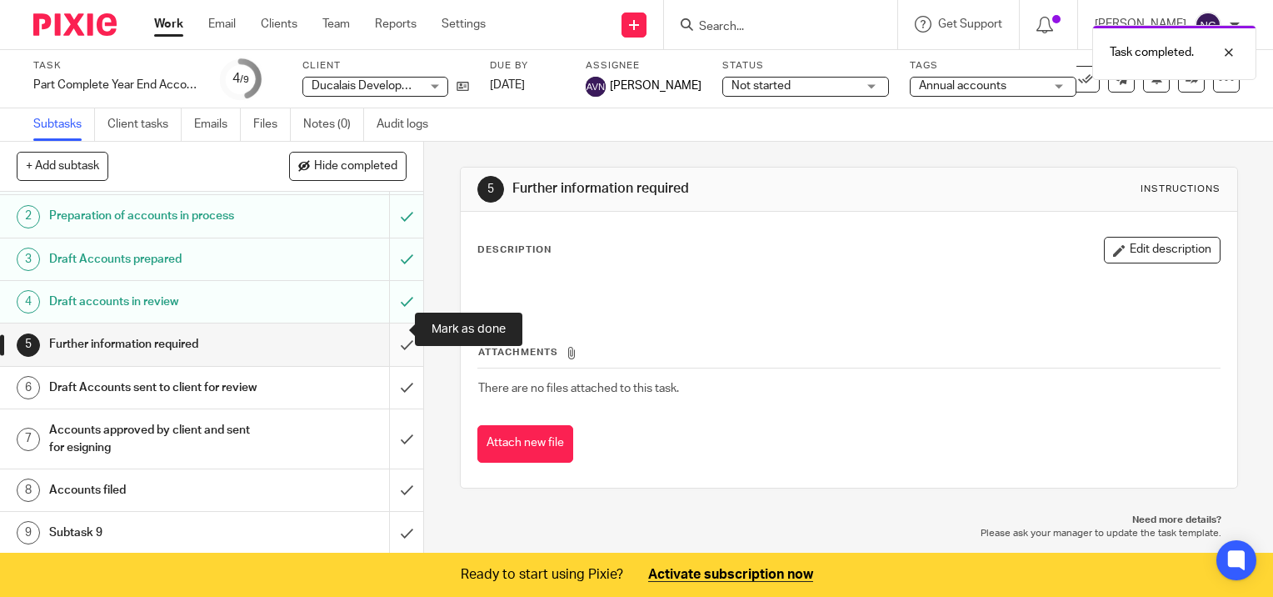
click at [384, 333] on input "submit" at bounding box center [211, 344] width 423 height 42
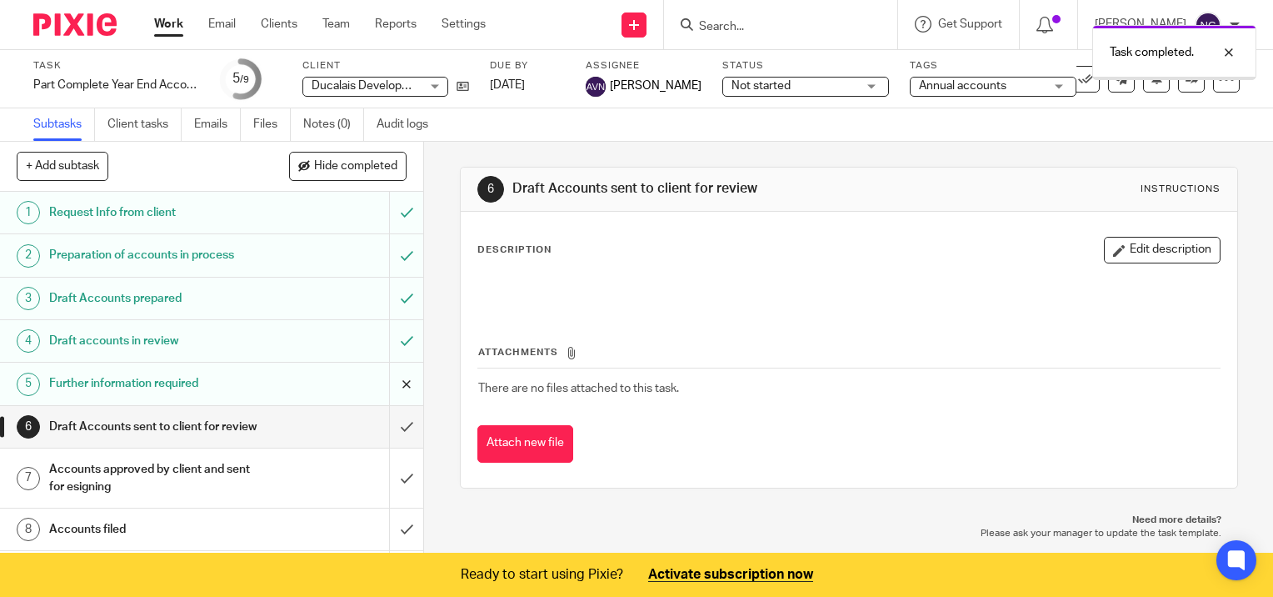
scroll to position [53, 0]
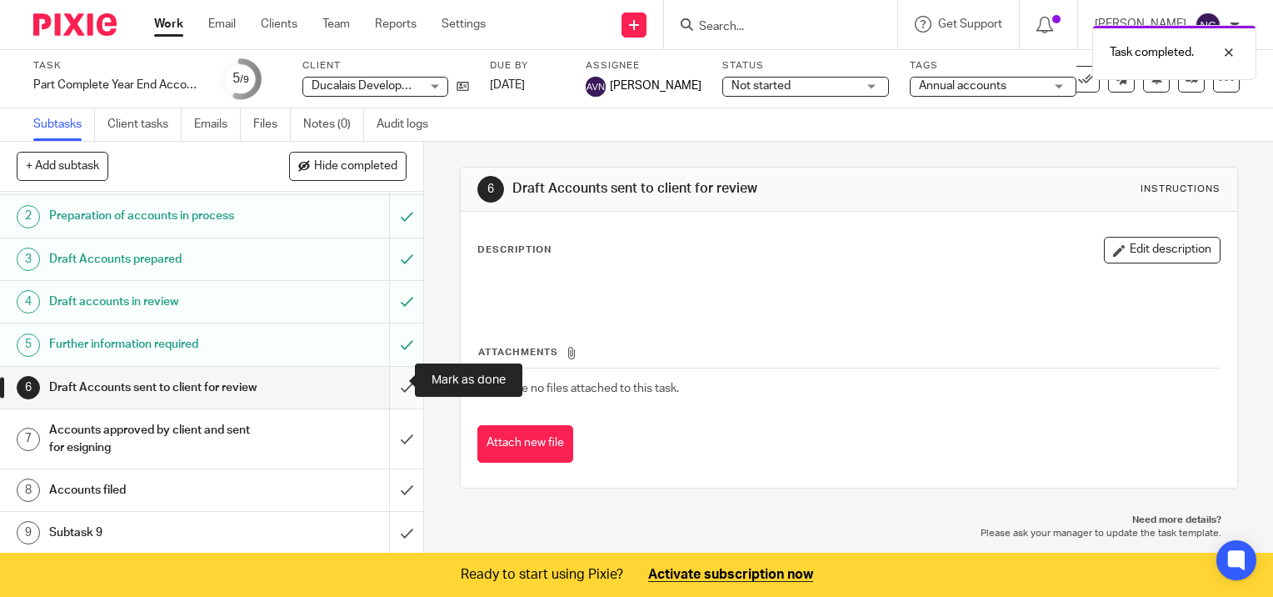
click at [390, 369] on input "submit" at bounding box center [211, 388] width 423 height 42
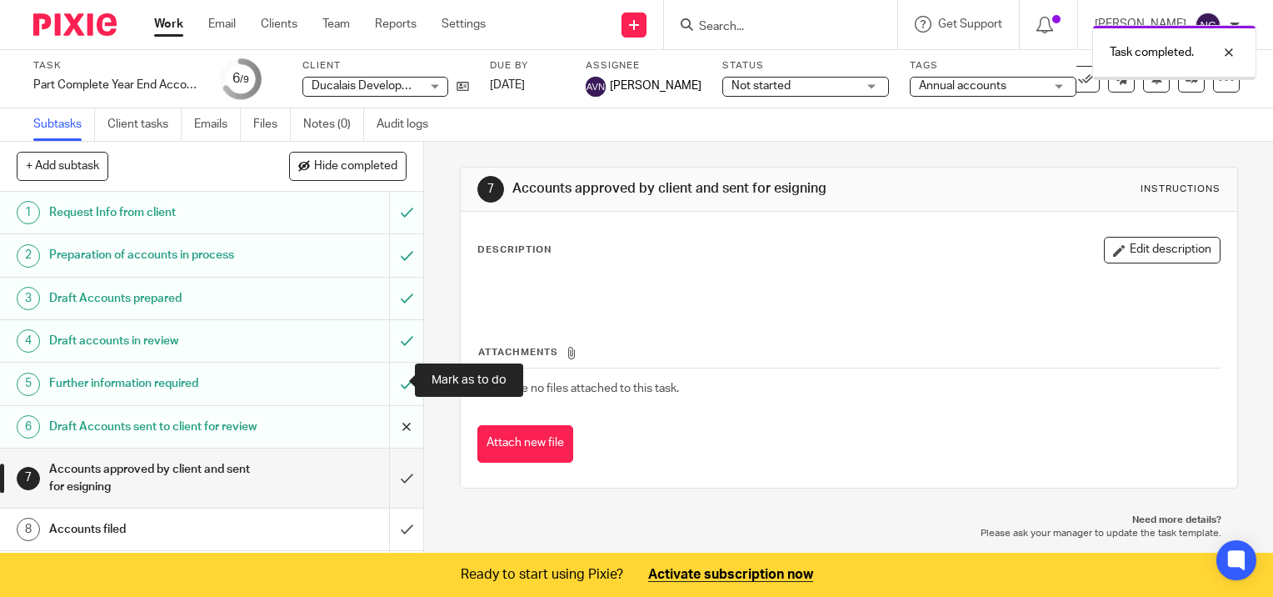
scroll to position [53, 0]
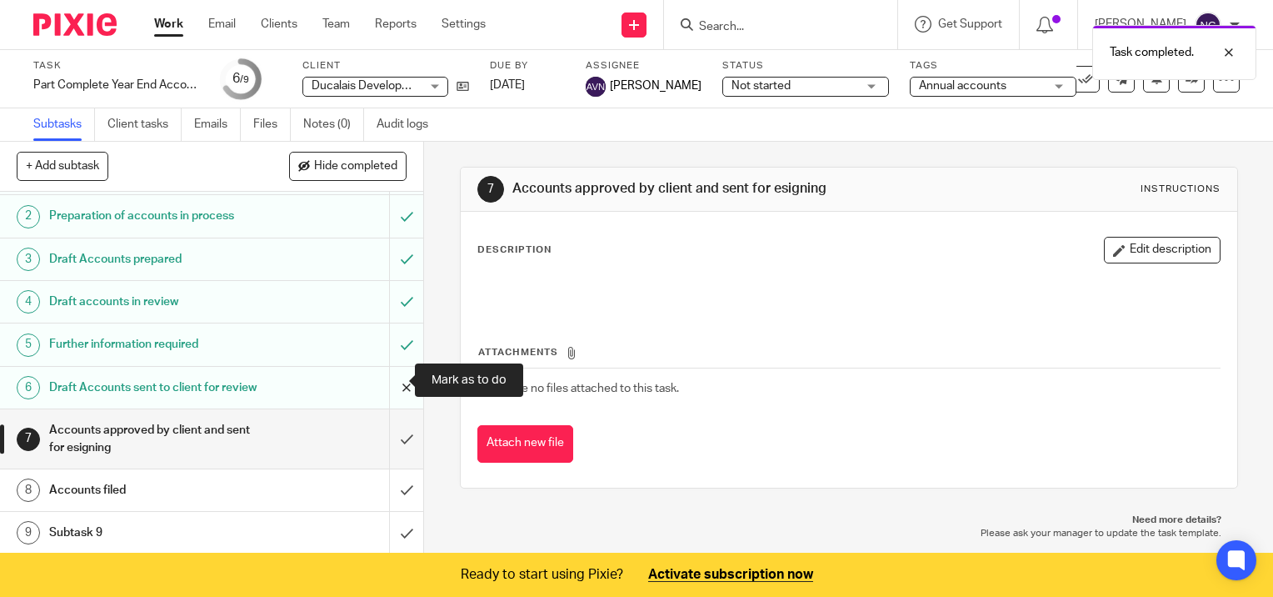
click at [390, 380] on input "submit" at bounding box center [211, 388] width 423 height 42
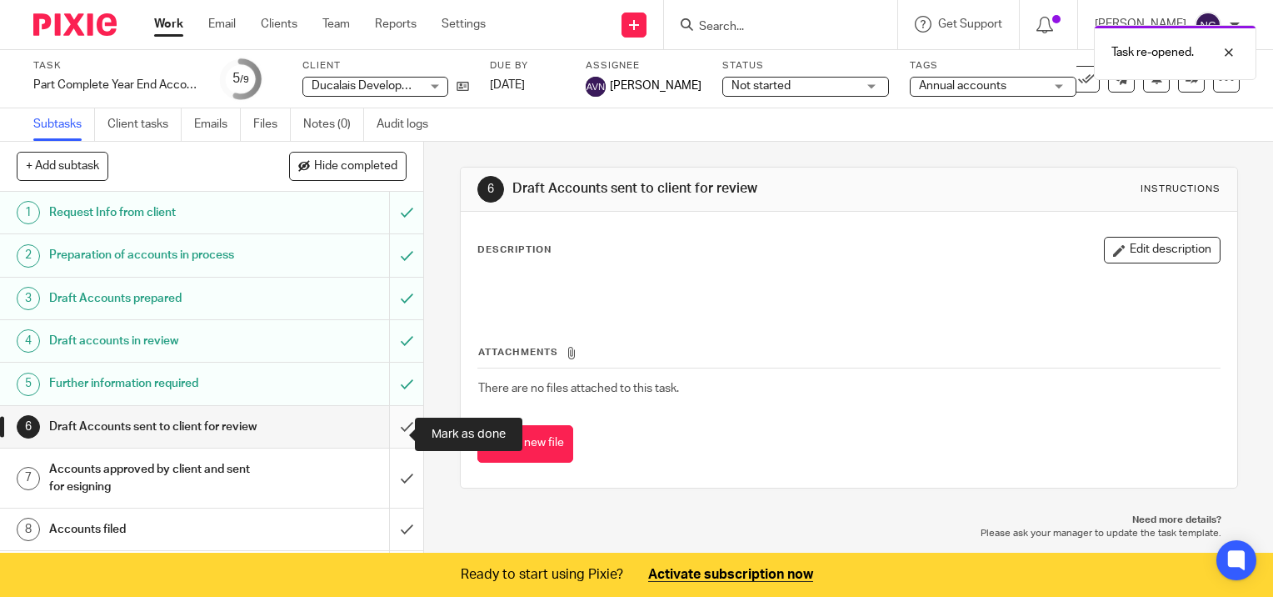
click at [388, 426] on input "submit" at bounding box center [211, 427] width 423 height 42
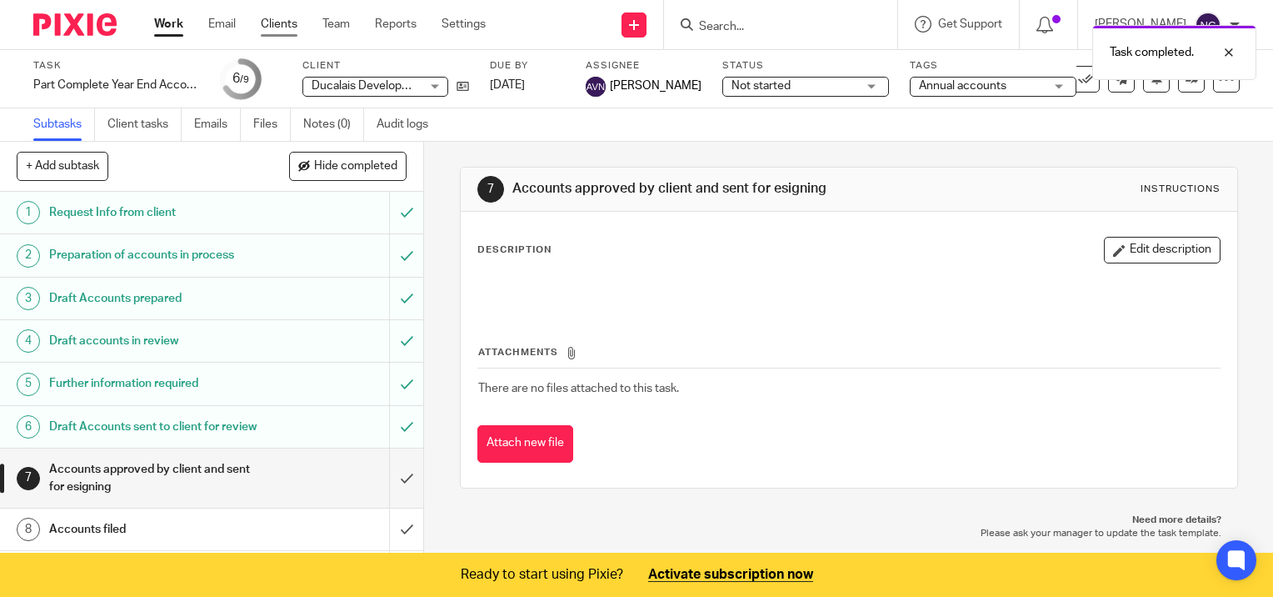
click at [268, 22] on link "Clients" at bounding box center [279, 24] width 37 height 17
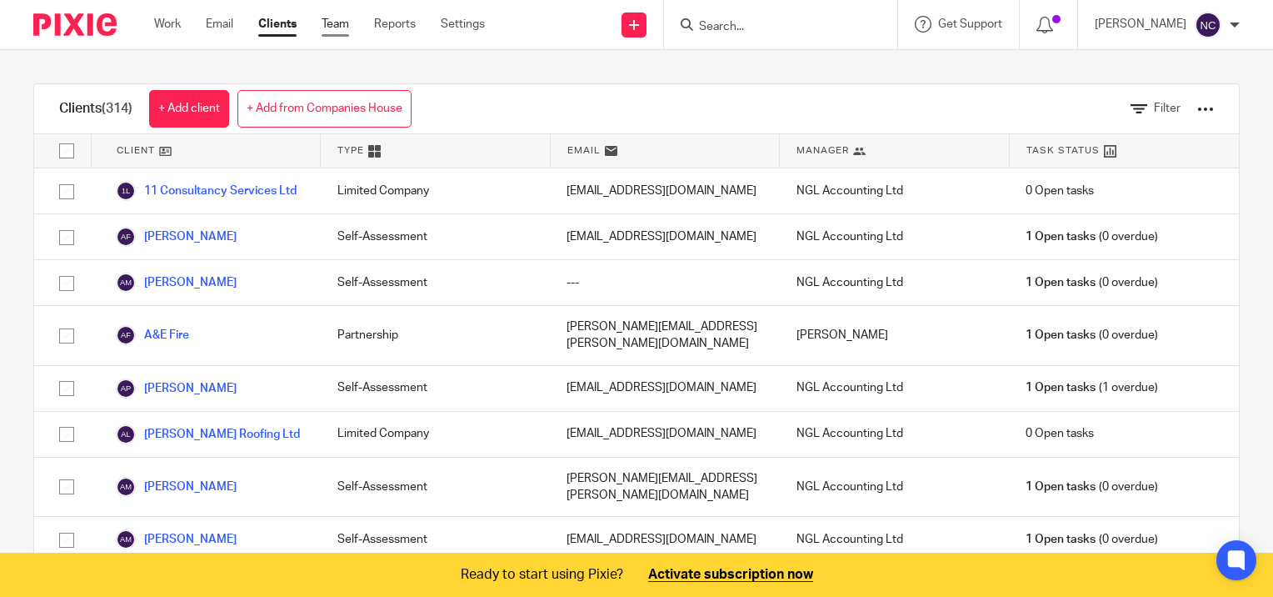
click at [341, 23] on link "Team" at bounding box center [336, 24] width 28 height 17
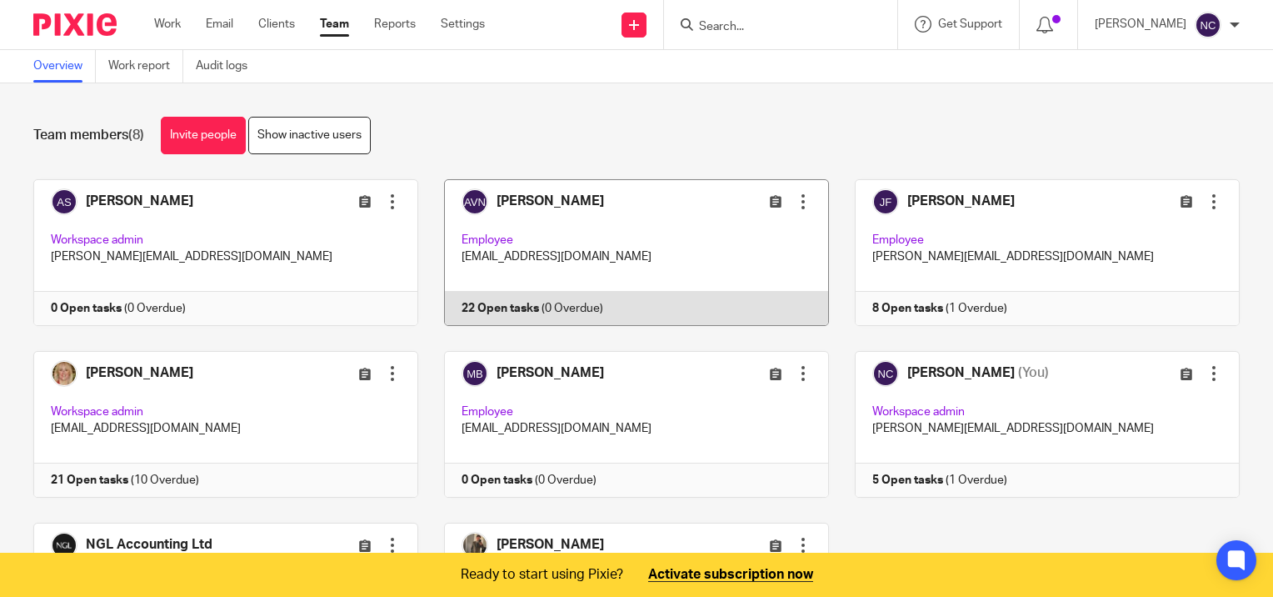
click at [543, 201] on link at bounding box center [623, 252] width 411 height 147
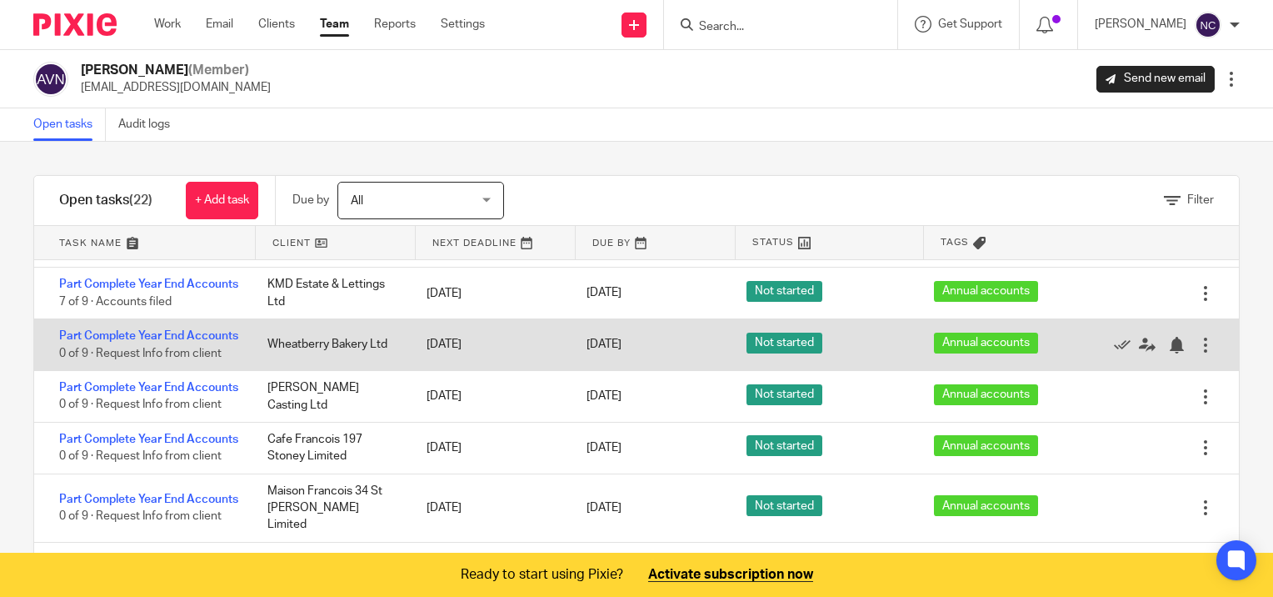
scroll to position [333, 0]
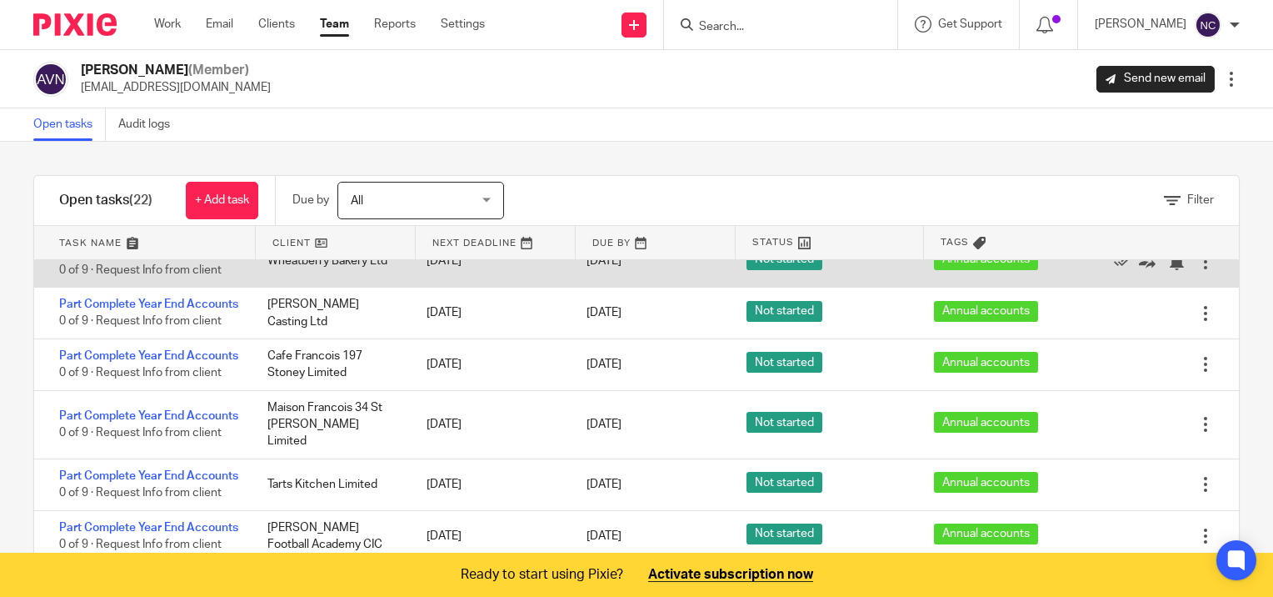
click at [85, 258] on link "Part Complete Year End Accounts" at bounding box center [148, 253] width 179 height 12
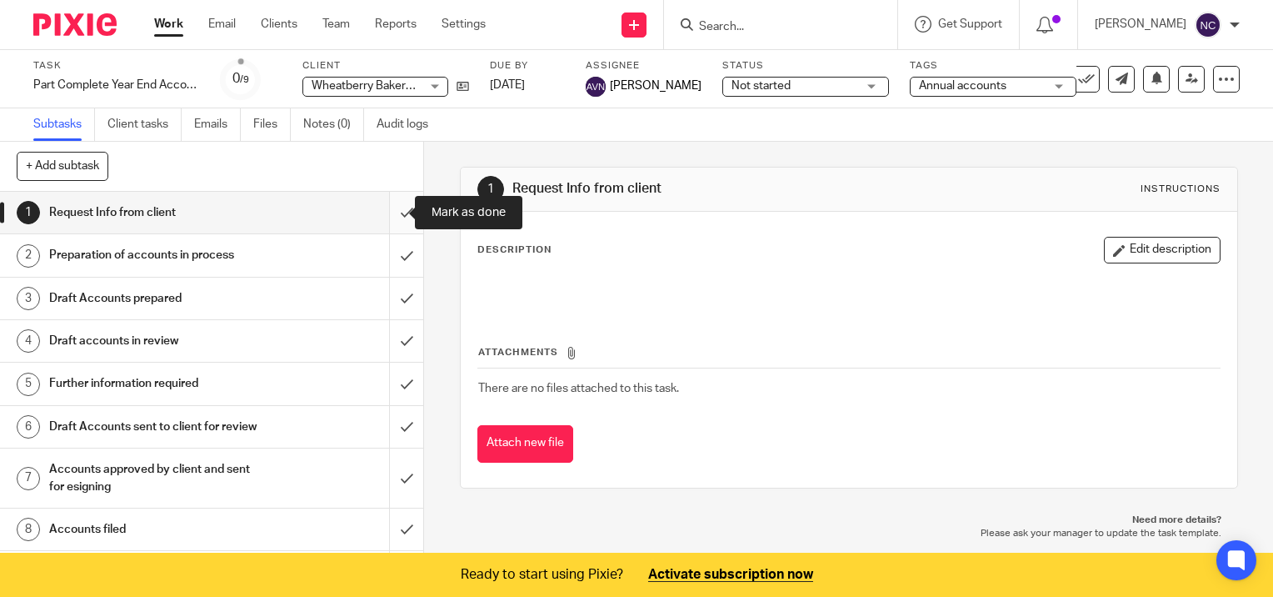
click at [378, 217] on input "submit" at bounding box center [211, 213] width 423 height 42
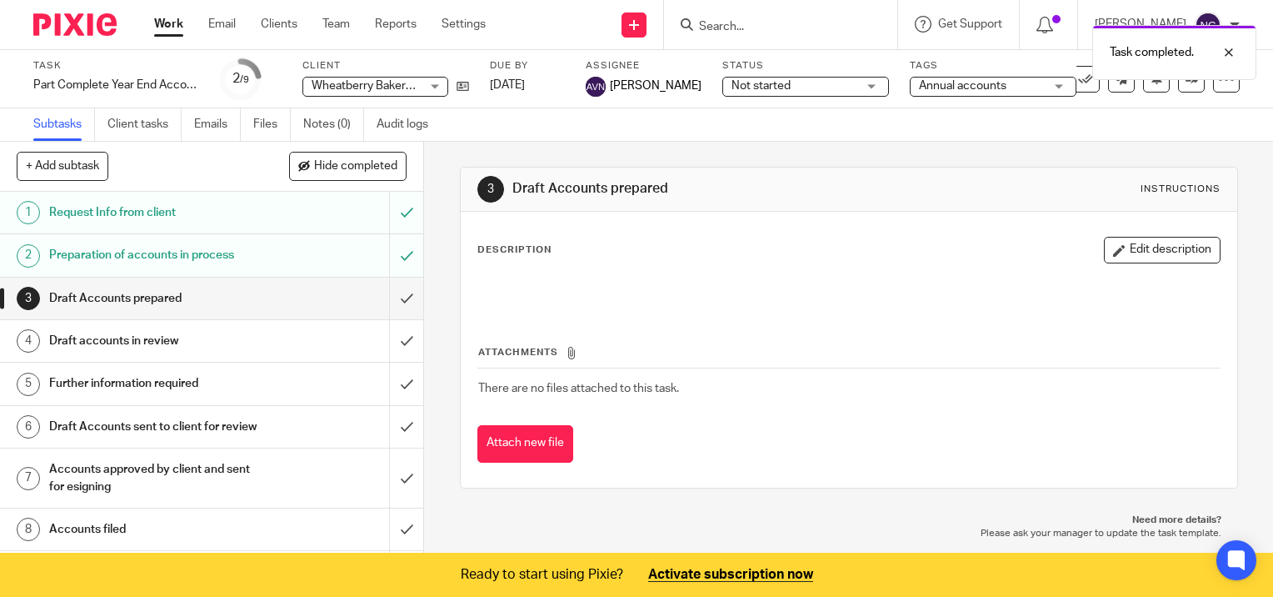
click at [389, 300] on input "submit" at bounding box center [211, 299] width 423 height 42
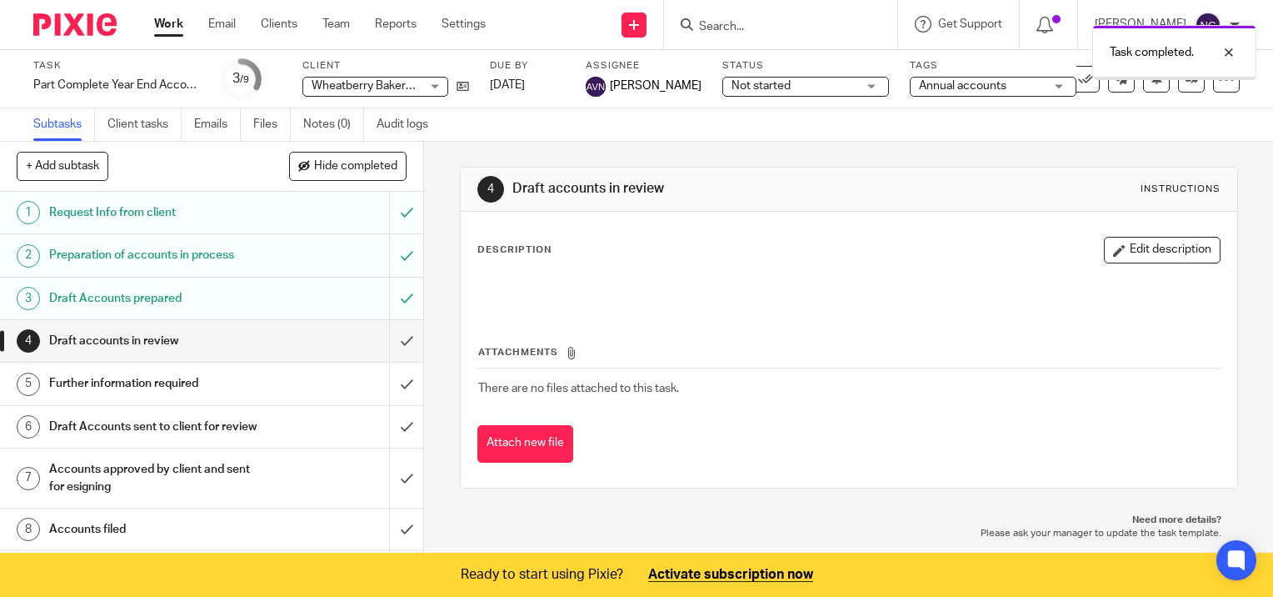
click at [394, 338] on input "submit" at bounding box center [211, 341] width 423 height 42
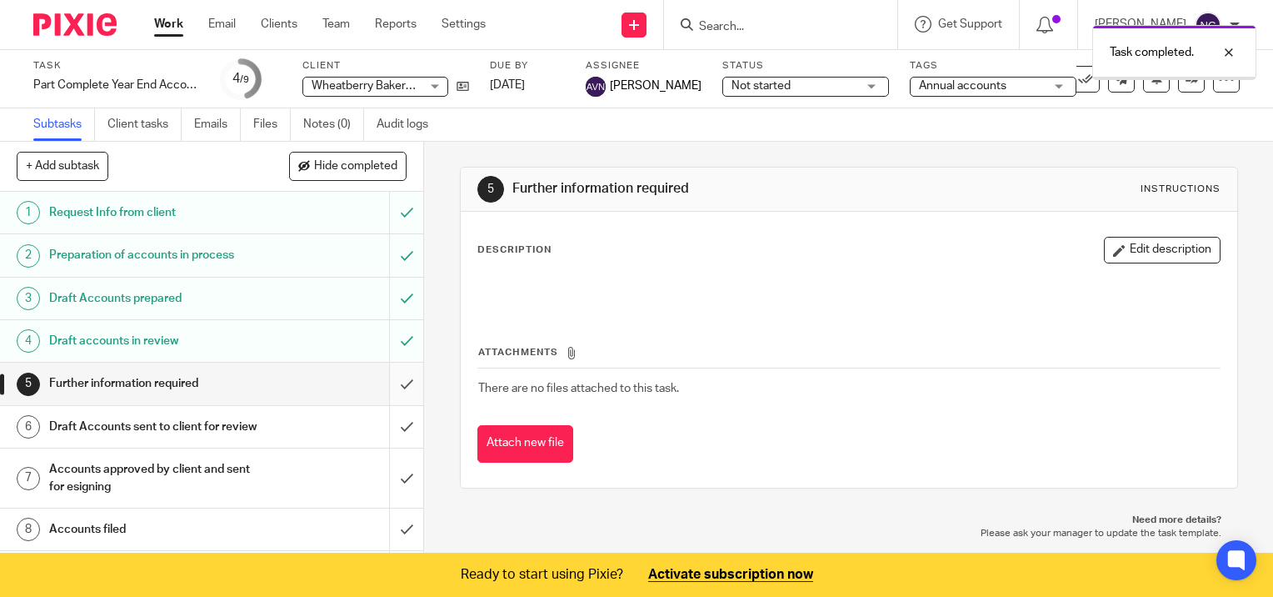
click at [385, 378] on input "submit" at bounding box center [211, 384] width 423 height 42
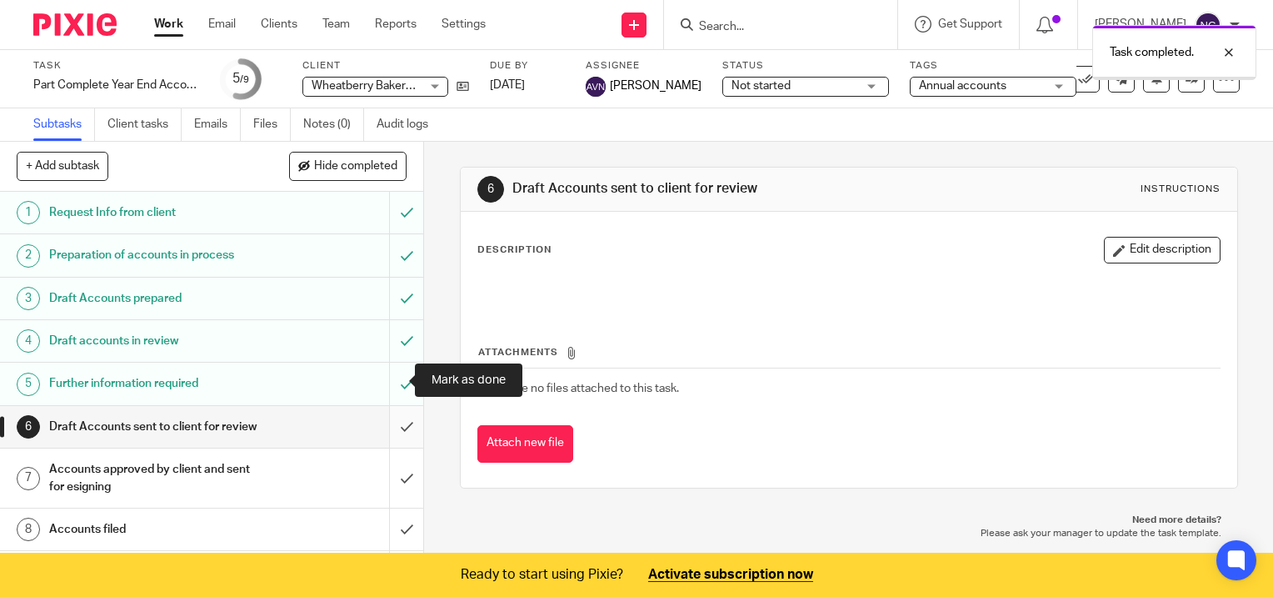
scroll to position [53, 0]
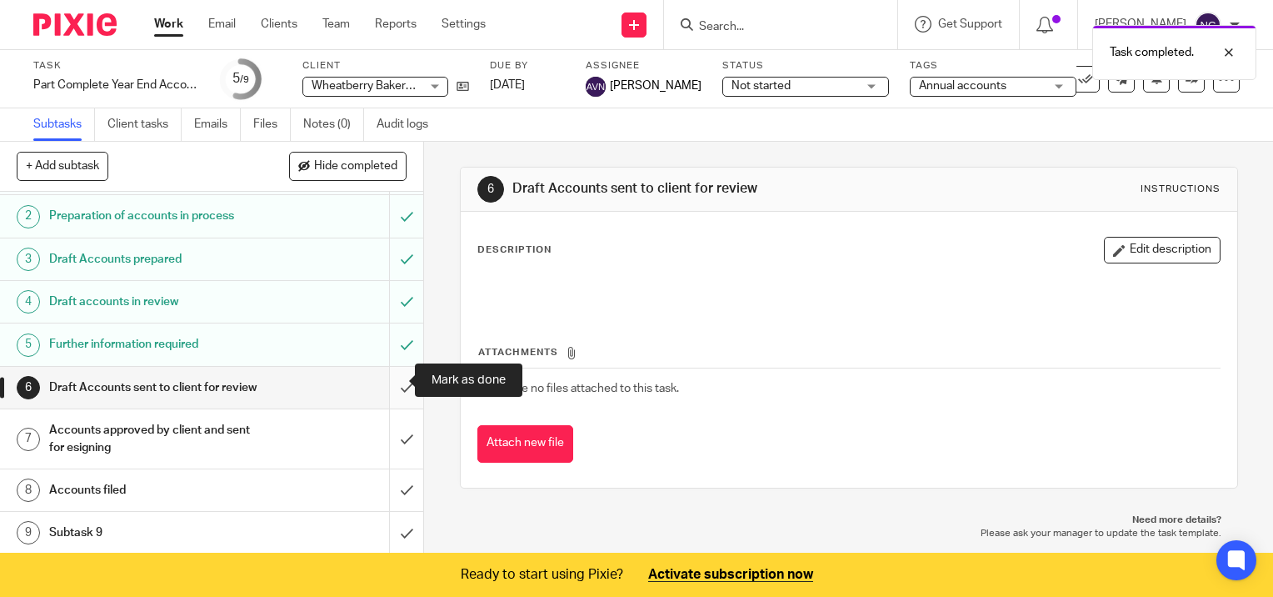
click at [388, 373] on input "submit" at bounding box center [211, 388] width 423 height 42
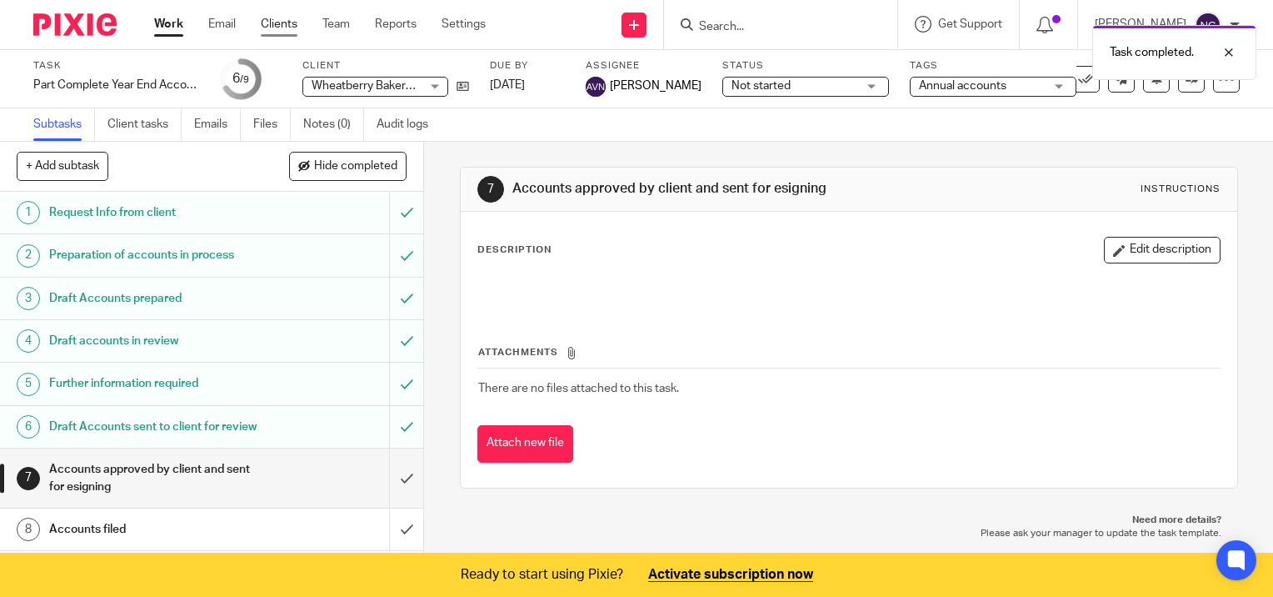
click at [269, 28] on link "Clients" at bounding box center [279, 24] width 37 height 17
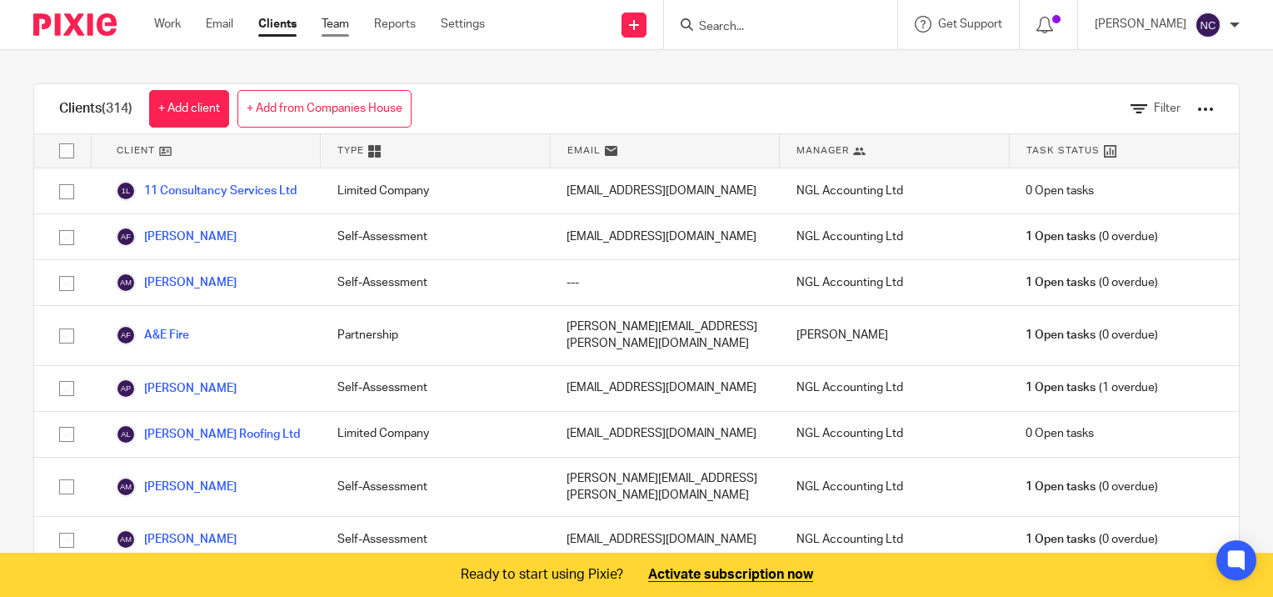
click at [347, 30] on link "Team" at bounding box center [336, 24] width 28 height 17
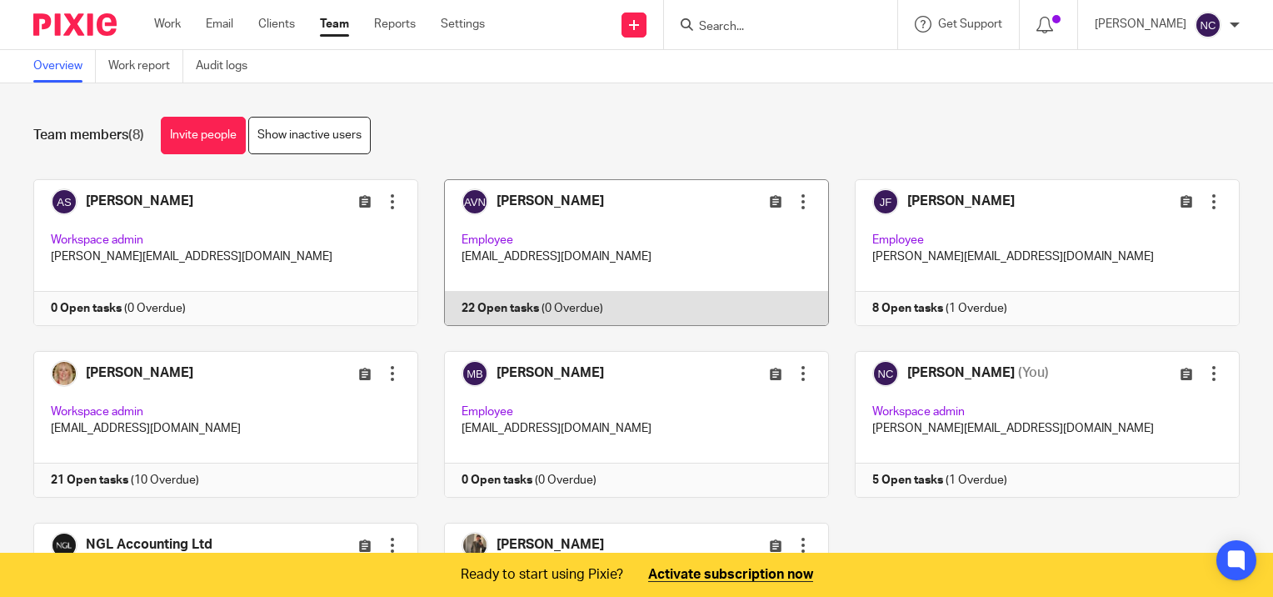
click at [503, 300] on link at bounding box center [623, 252] width 411 height 147
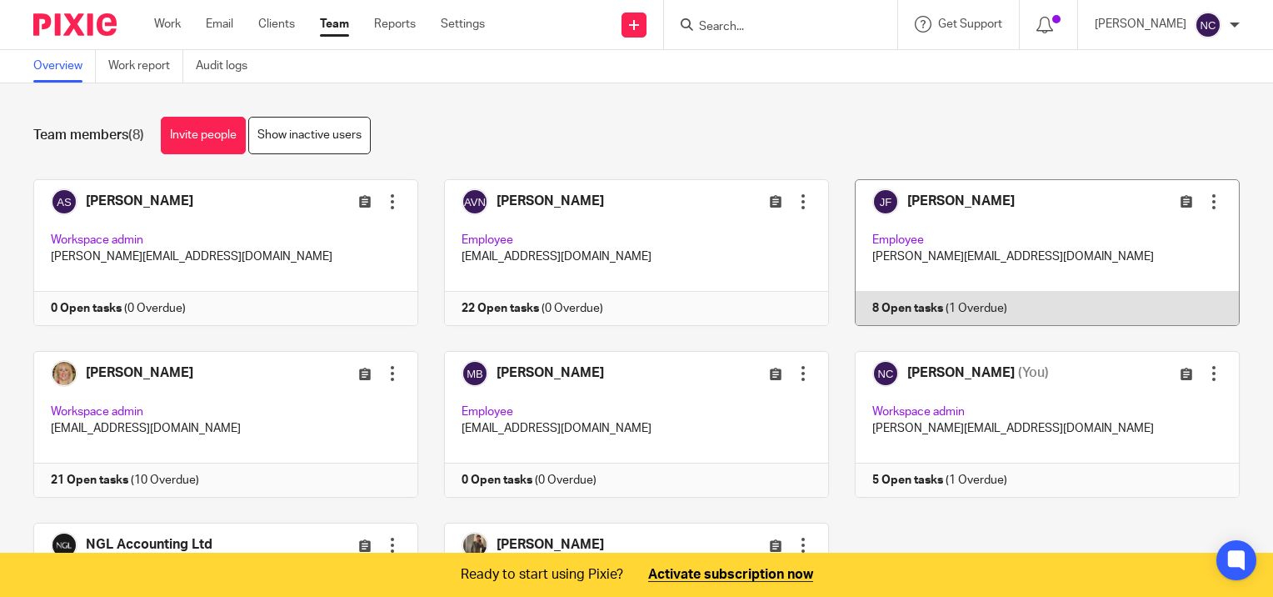
click at [953, 308] on link at bounding box center [1034, 252] width 411 height 147
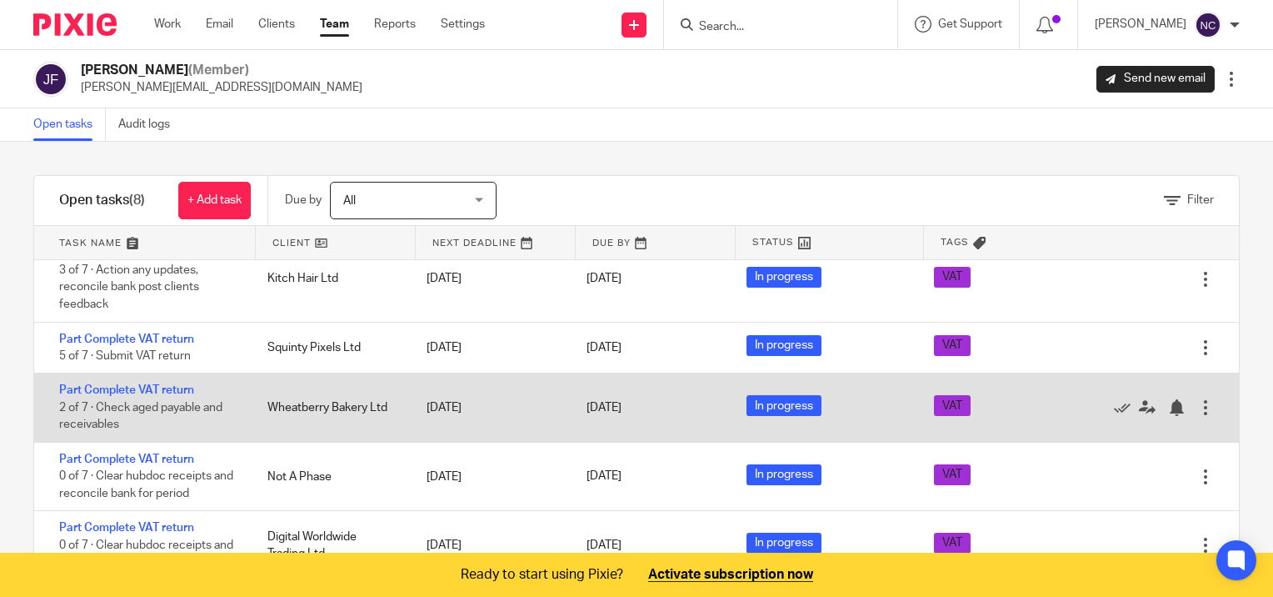
scroll to position [16, 0]
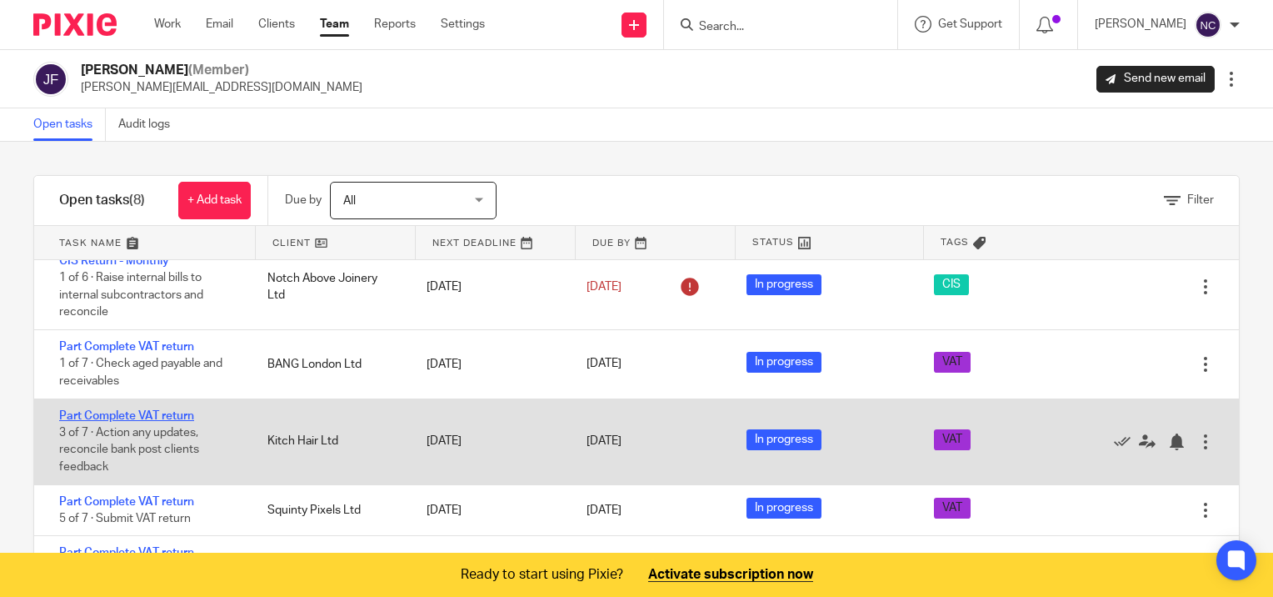
click at [97, 416] on link "Part Complete VAT return" at bounding box center [126, 416] width 135 height 12
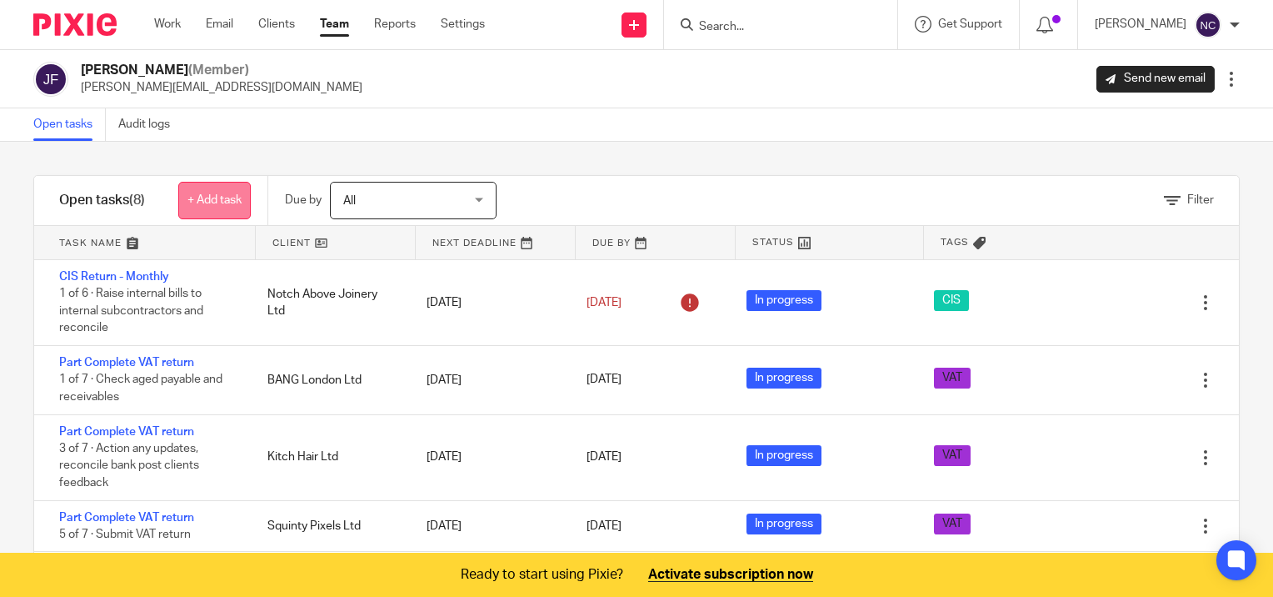
click at [206, 197] on link "+ Add task" at bounding box center [214, 201] width 73 height 38
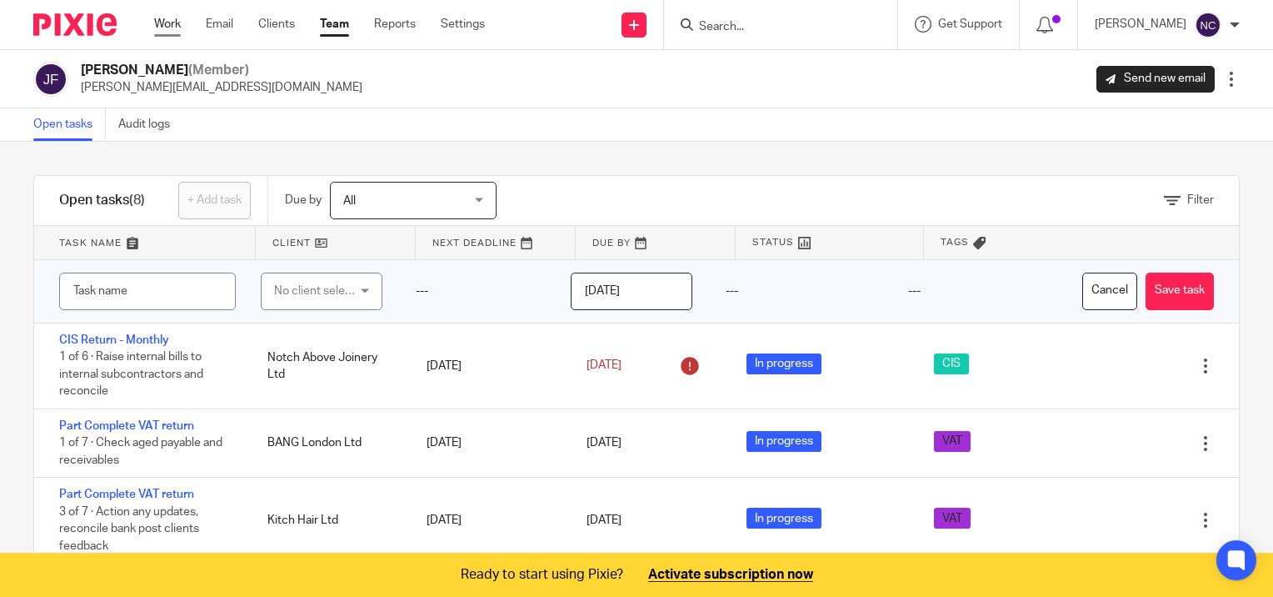
click at [170, 20] on link "Work" at bounding box center [167, 24] width 27 height 17
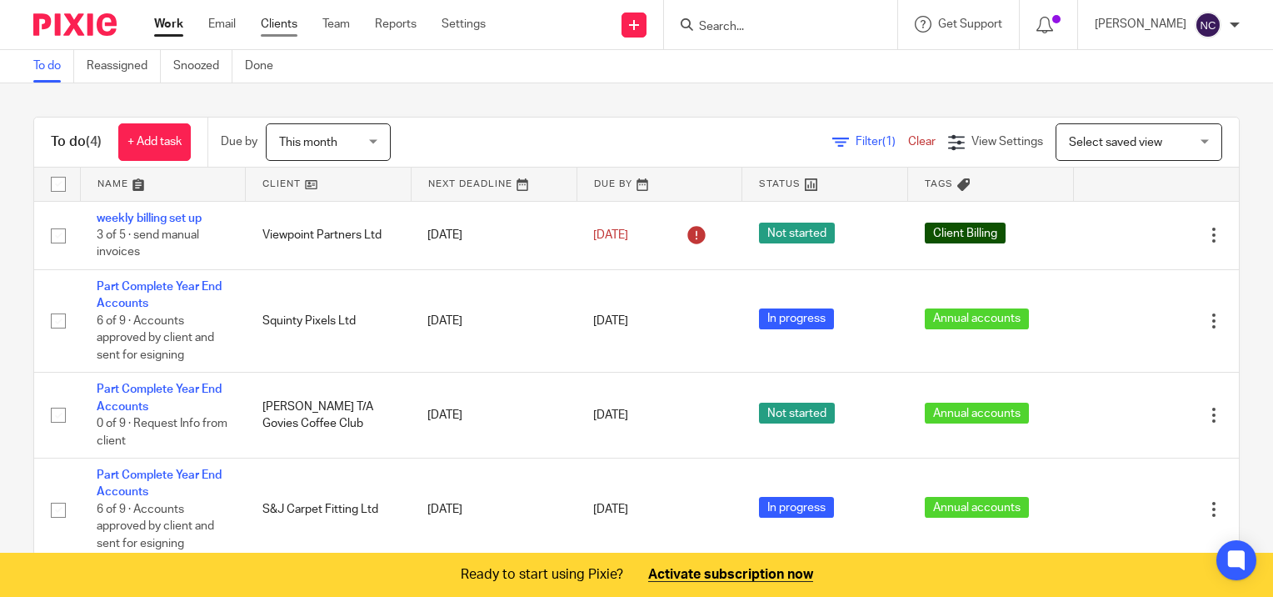
click at [273, 23] on link "Clients" at bounding box center [279, 24] width 37 height 17
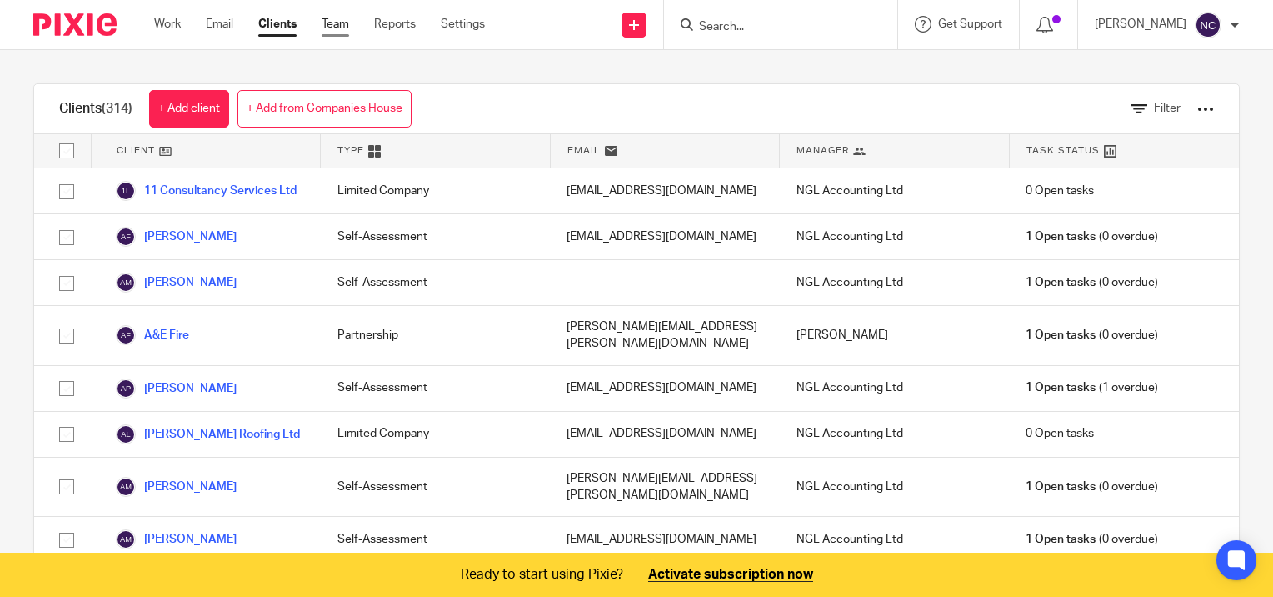
click at [330, 33] on link "Team" at bounding box center [336, 24] width 28 height 17
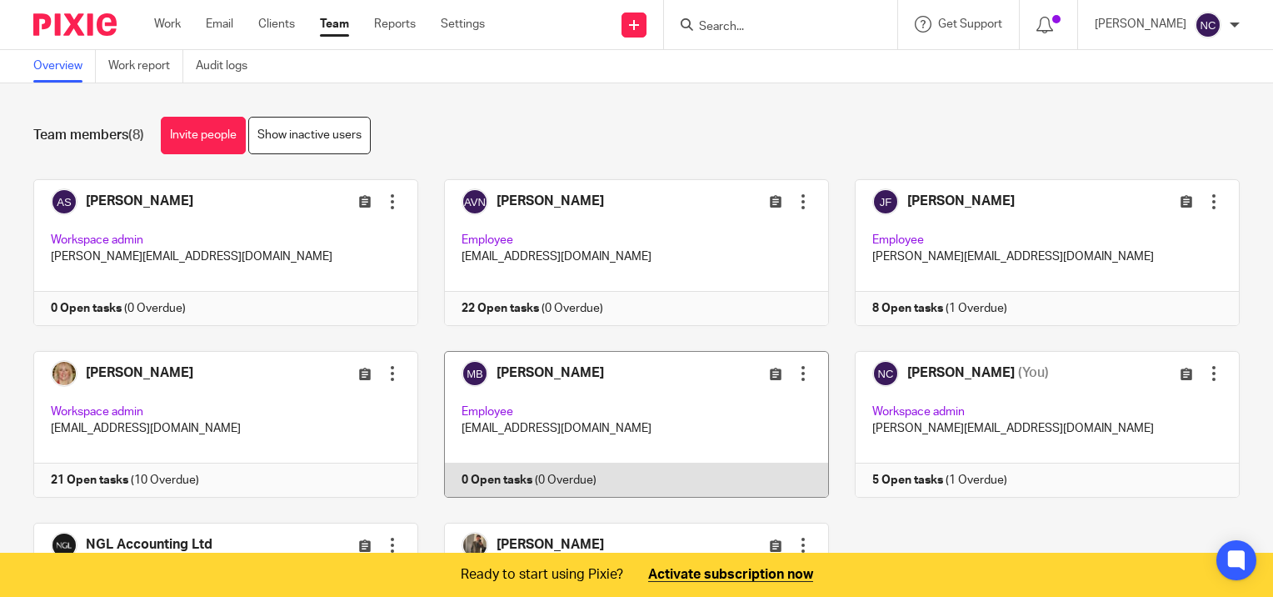
scroll to position [83, 0]
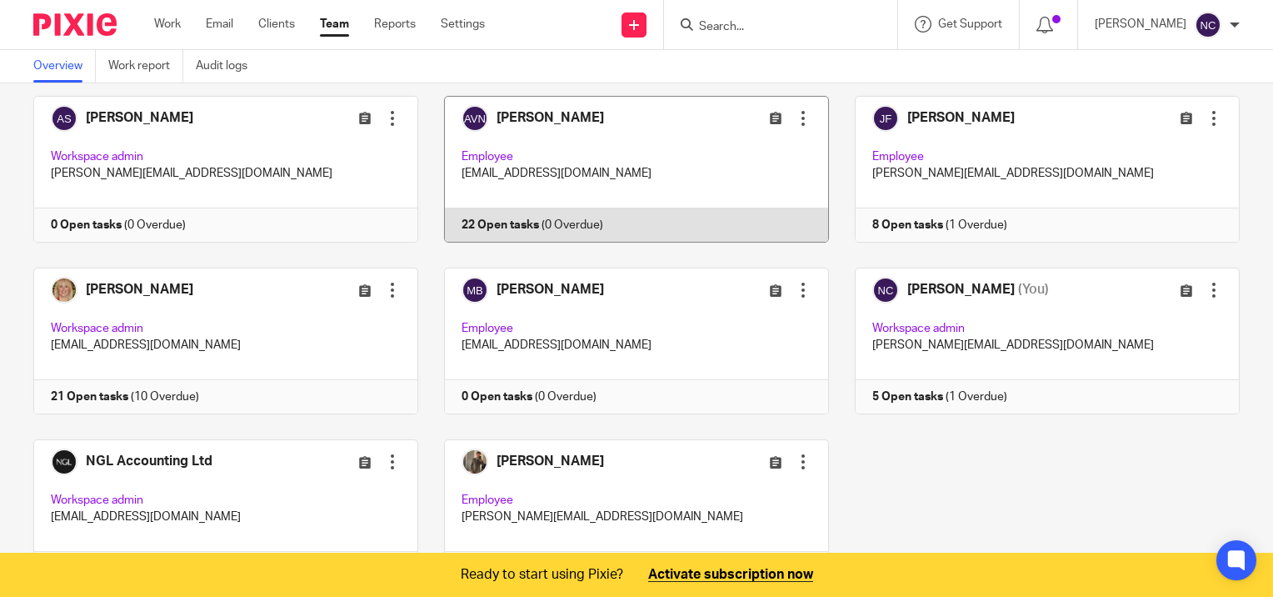
click at [536, 222] on link at bounding box center [623, 169] width 411 height 147
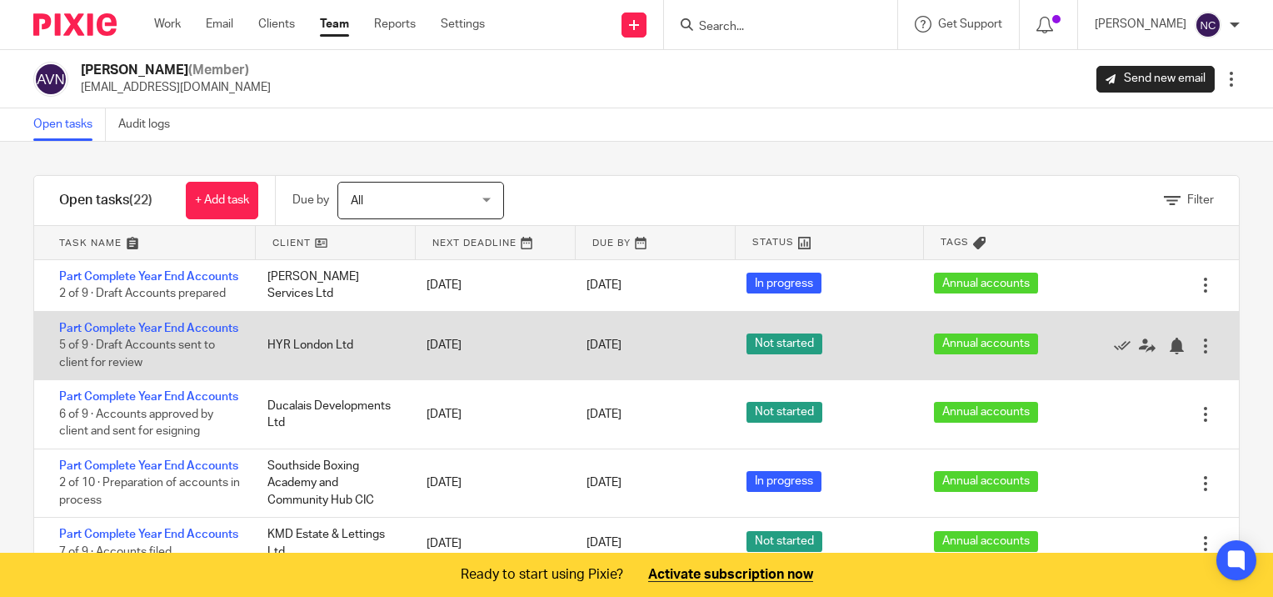
click at [766, 354] on span "Not started" at bounding box center [785, 343] width 76 height 21
click at [775, 354] on span "Not started" at bounding box center [785, 343] width 76 height 21
click at [153, 334] on link "Part Complete Year End Accounts" at bounding box center [148, 329] width 179 height 12
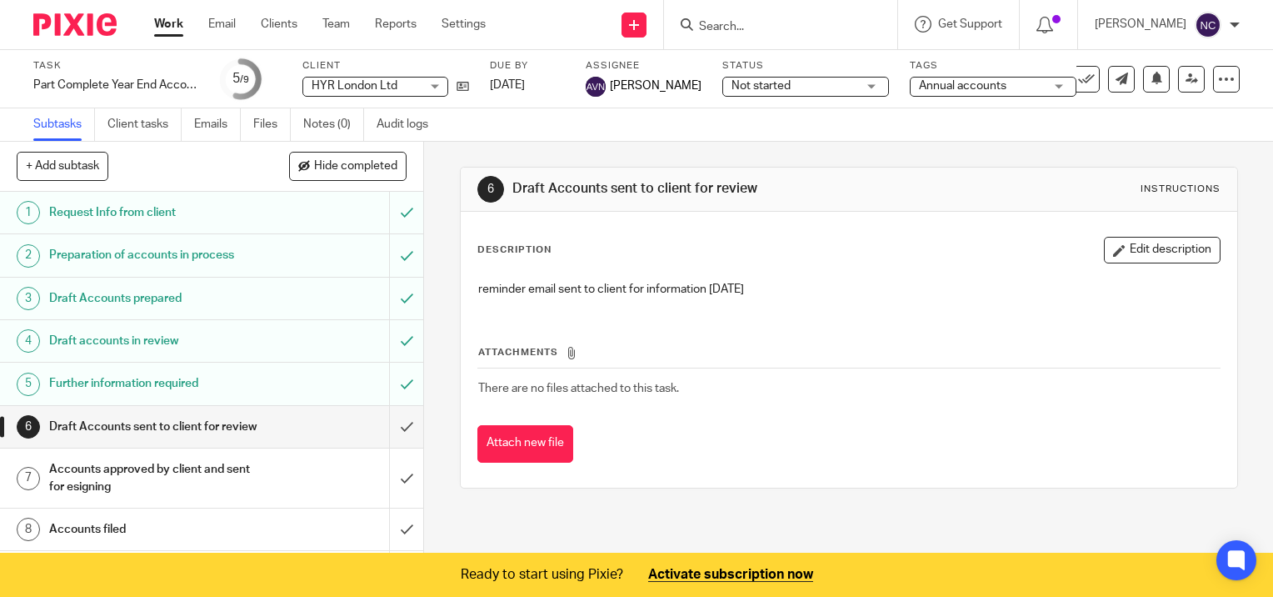
click at [818, 85] on span "Not started" at bounding box center [794, 87] width 125 height 18
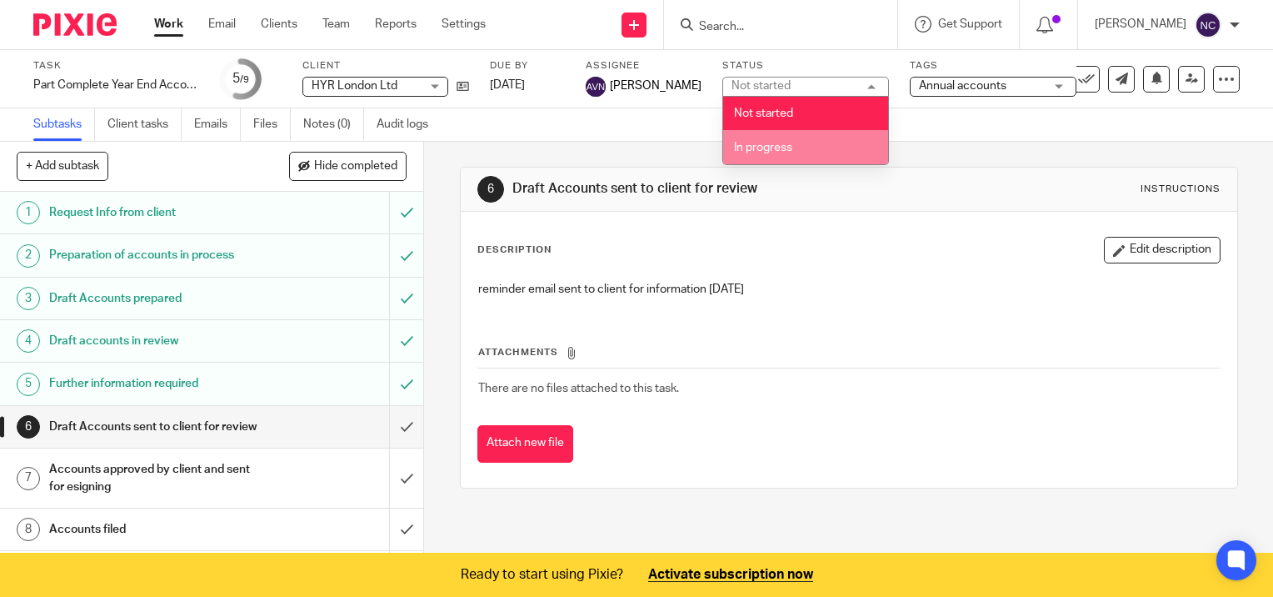
click at [803, 147] on li "In progress" at bounding box center [805, 147] width 165 height 34
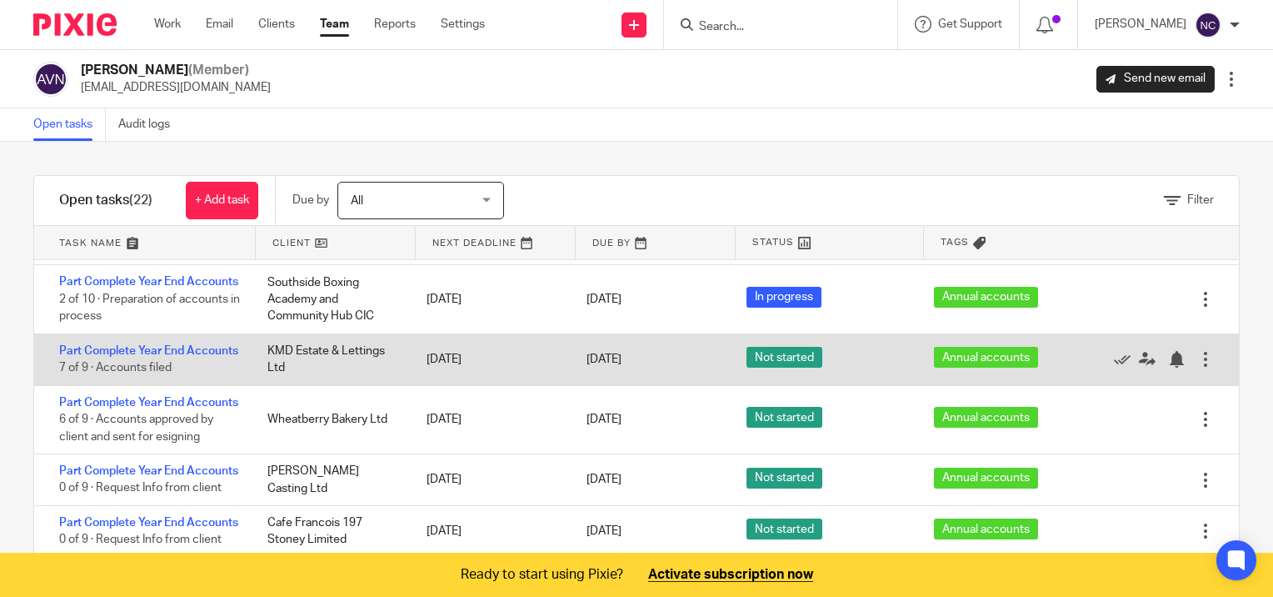
scroll to position [83, 0]
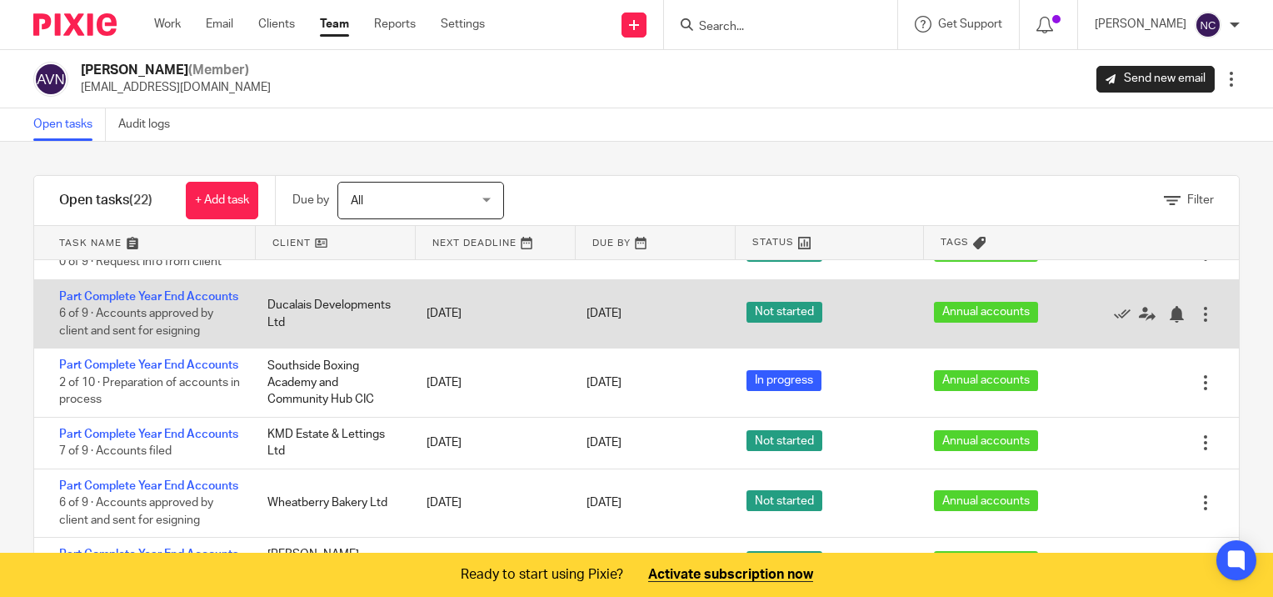
click at [747, 323] on span "Not started" at bounding box center [785, 312] width 76 height 21
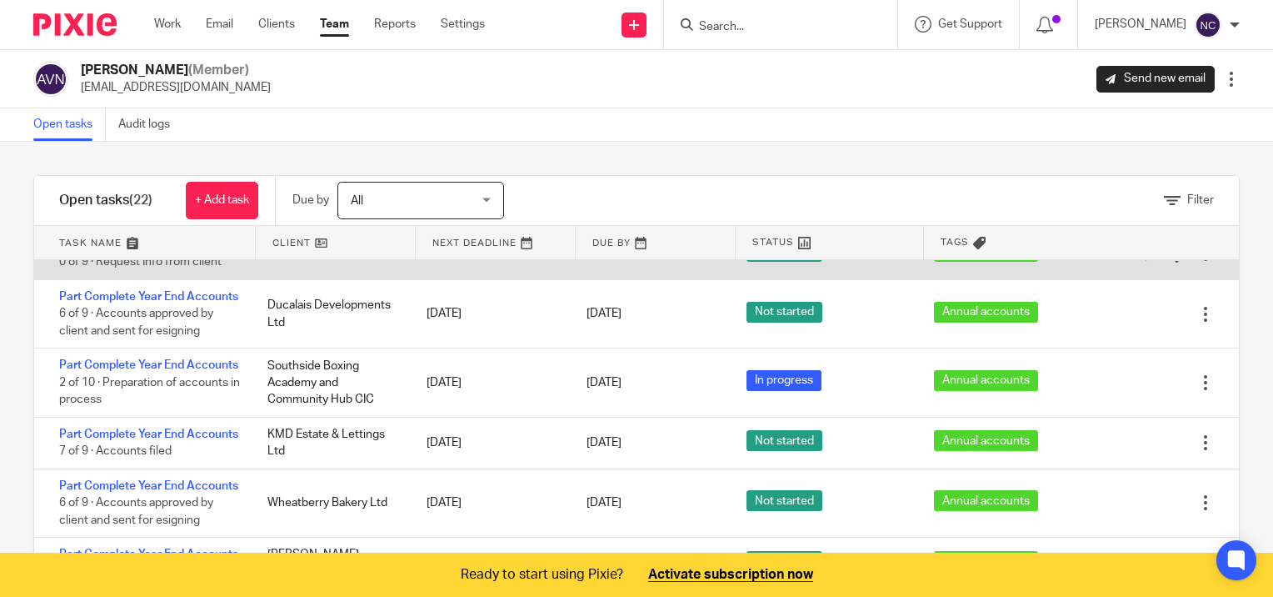
scroll to position [0, 0]
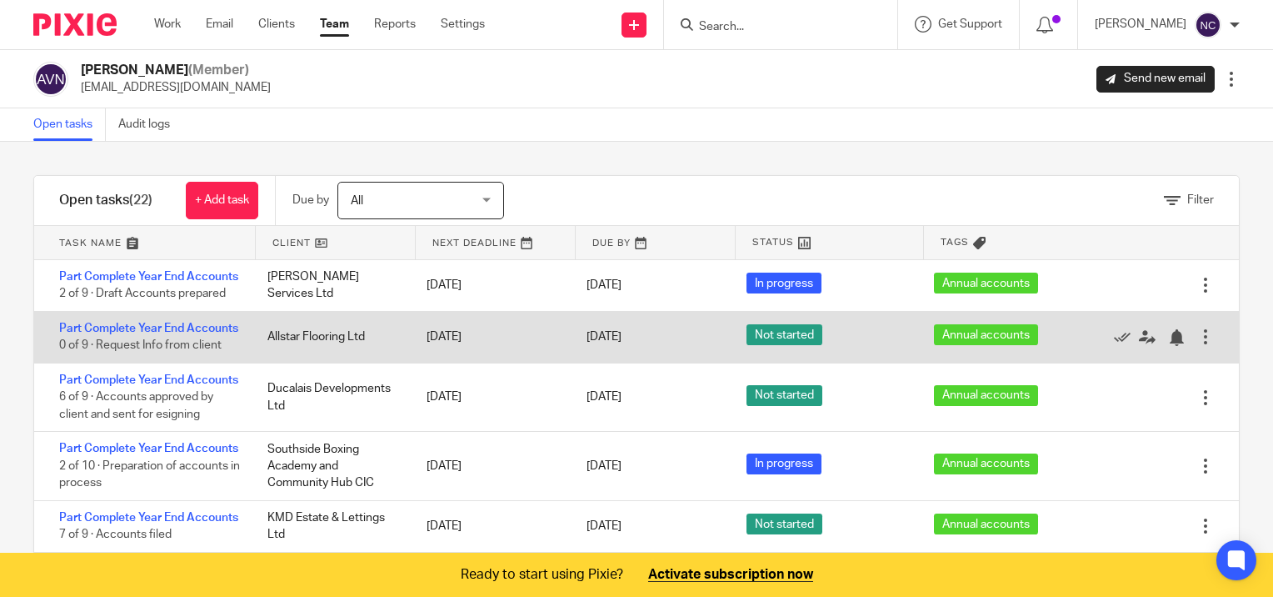
click at [768, 345] on span "Not started" at bounding box center [785, 334] width 76 height 21
click at [160, 338] on div "Part Complete Year End Accounts 0 of 9 · Request Info from client" at bounding box center [142, 337] width 217 height 51
click at [160, 334] on link "Part Complete Year End Accounts" at bounding box center [148, 329] width 179 height 12
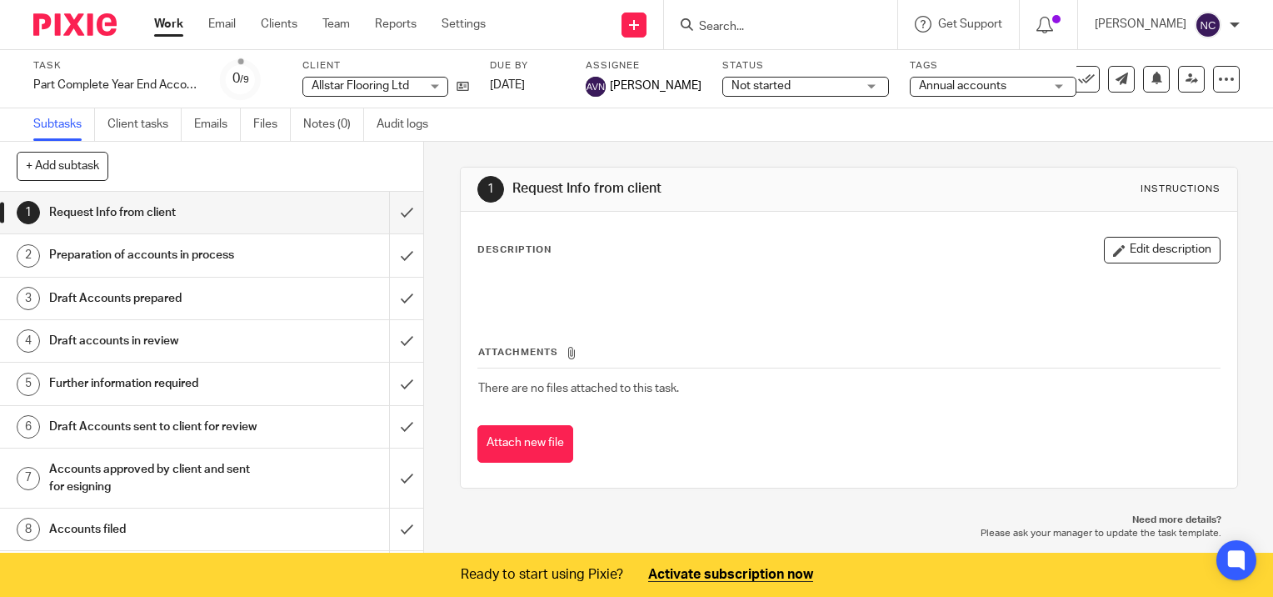
click at [863, 89] on div "Not started Not started" at bounding box center [806, 87] width 167 height 20
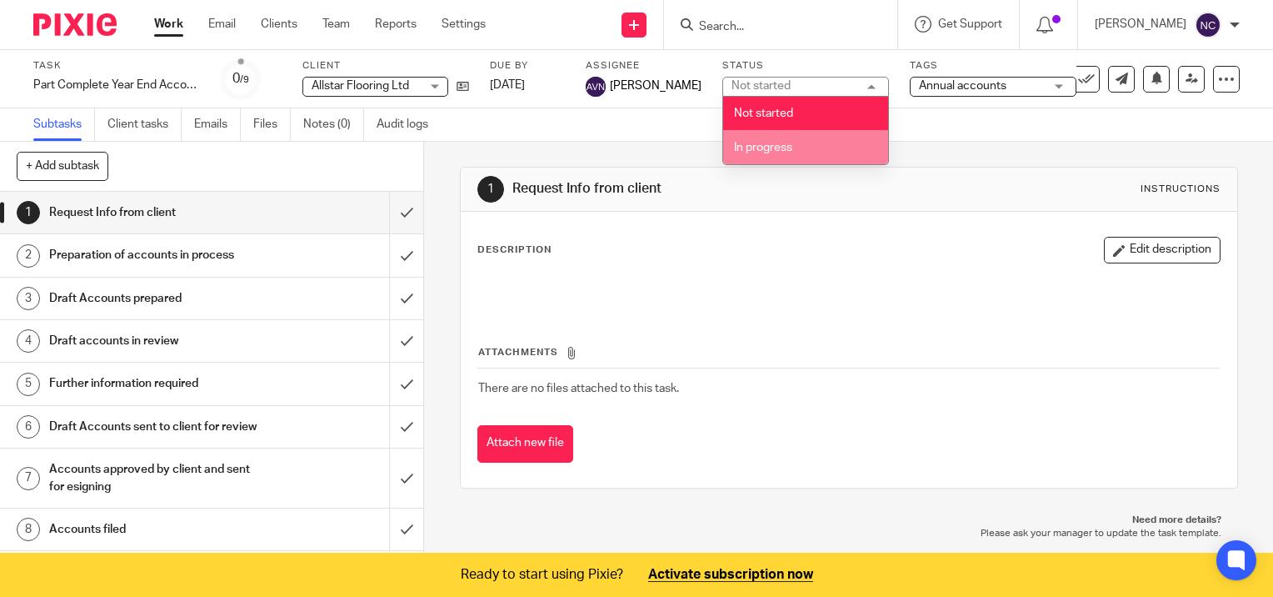
click at [821, 147] on li "In progress" at bounding box center [805, 147] width 165 height 34
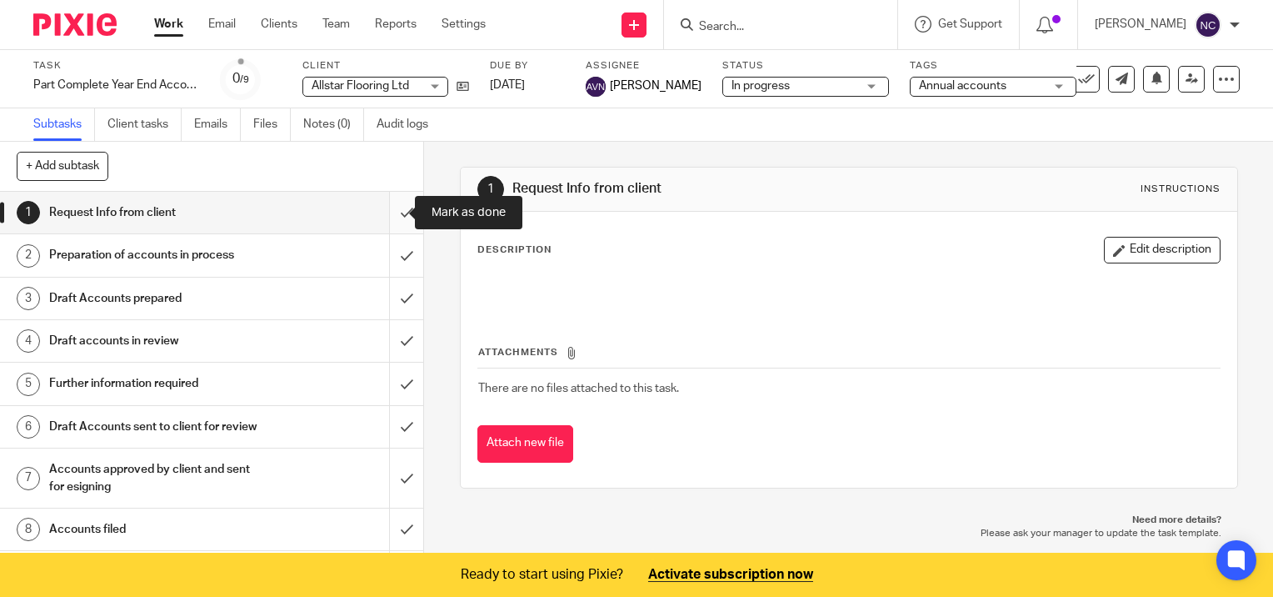
click at [383, 212] on input "submit" at bounding box center [211, 213] width 423 height 42
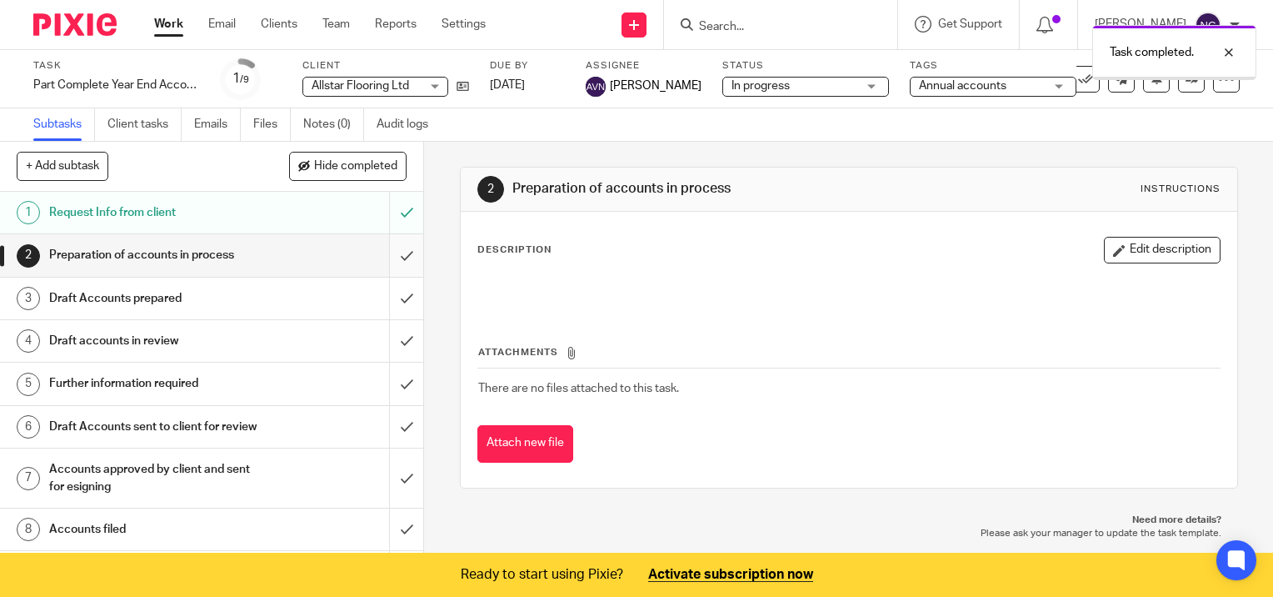
click at [385, 253] on input "submit" at bounding box center [211, 255] width 423 height 42
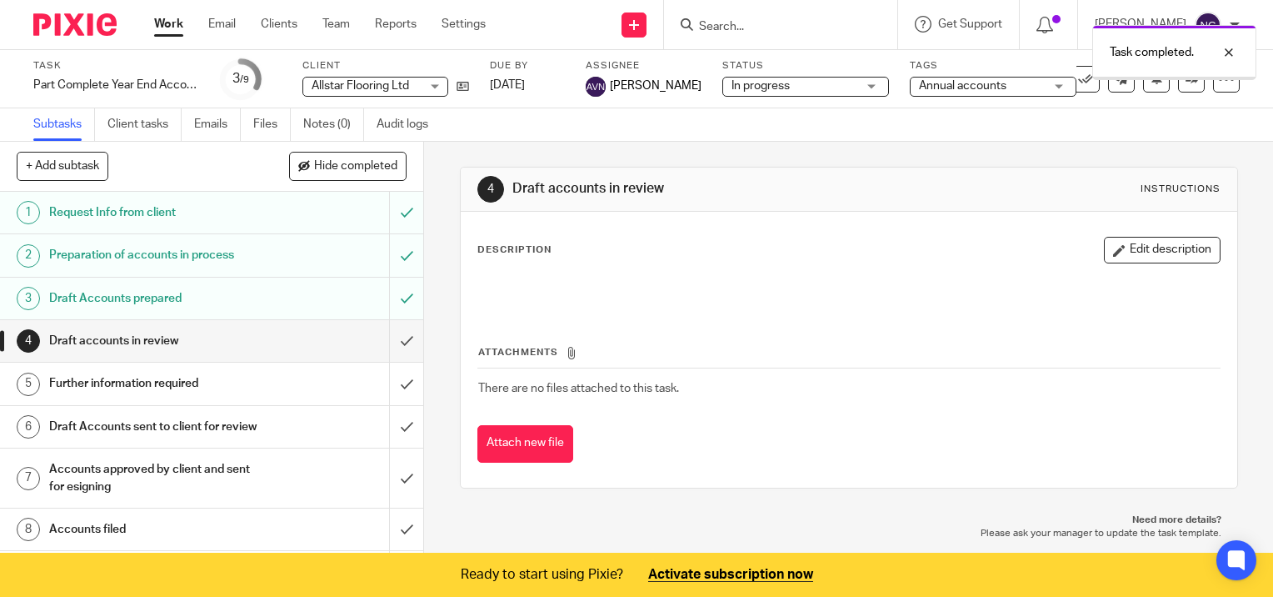
click at [391, 336] on input "submit" at bounding box center [211, 341] width 423 height 42
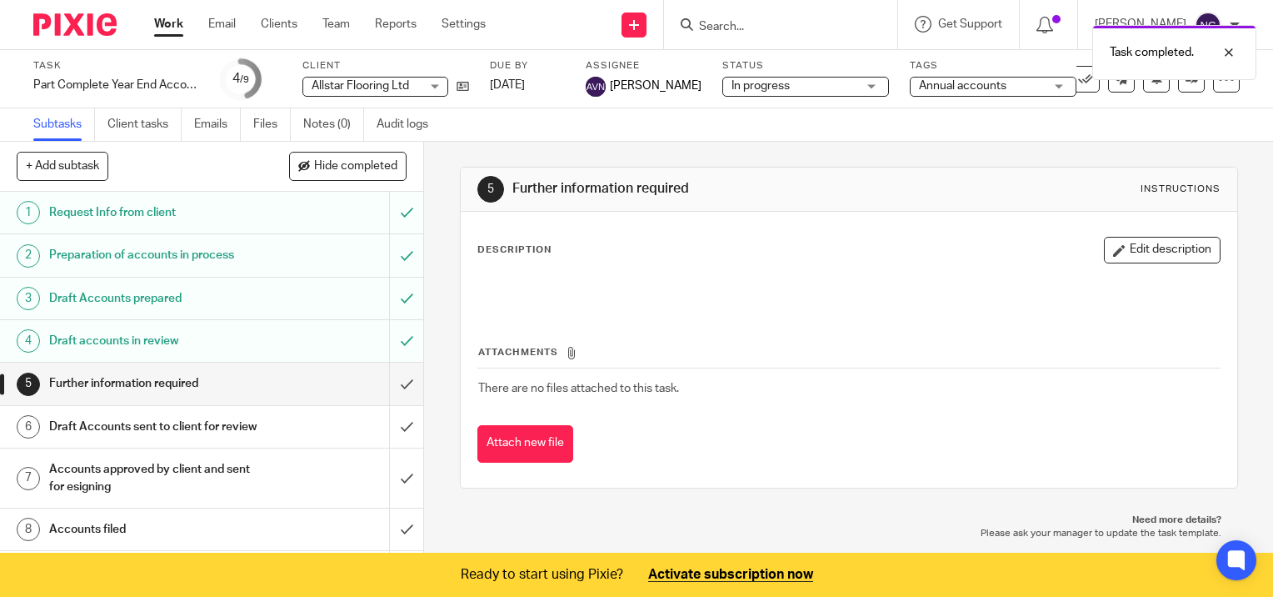
click at [163, 26] on link "Work" at bounding box center [168, 24] width 29 height 17
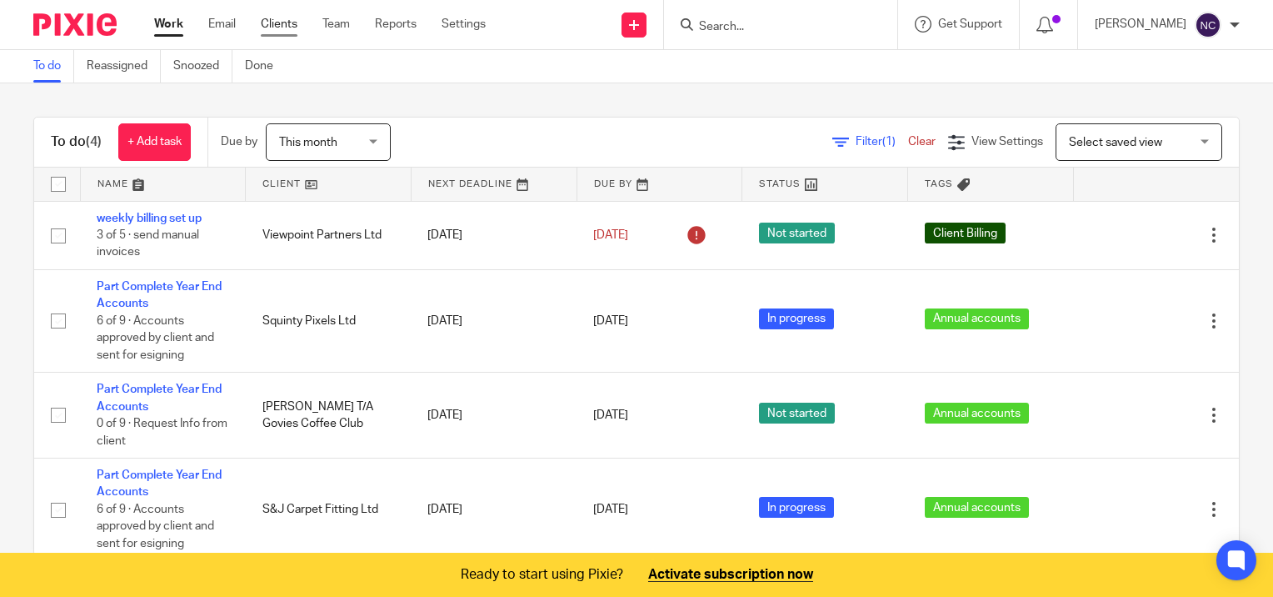
click at [276, 27] on link "Clients" at bounding box center [279, 24] width 37 height 17
